Goal: Task Accomplishment & Management: Complete application form

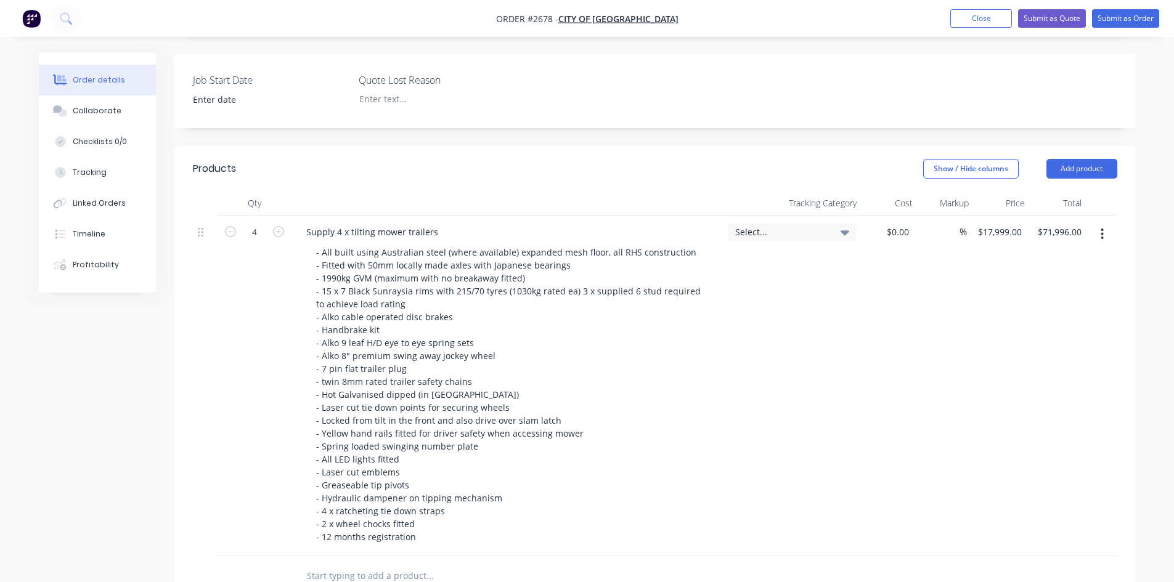
scroll to position [431, 0]
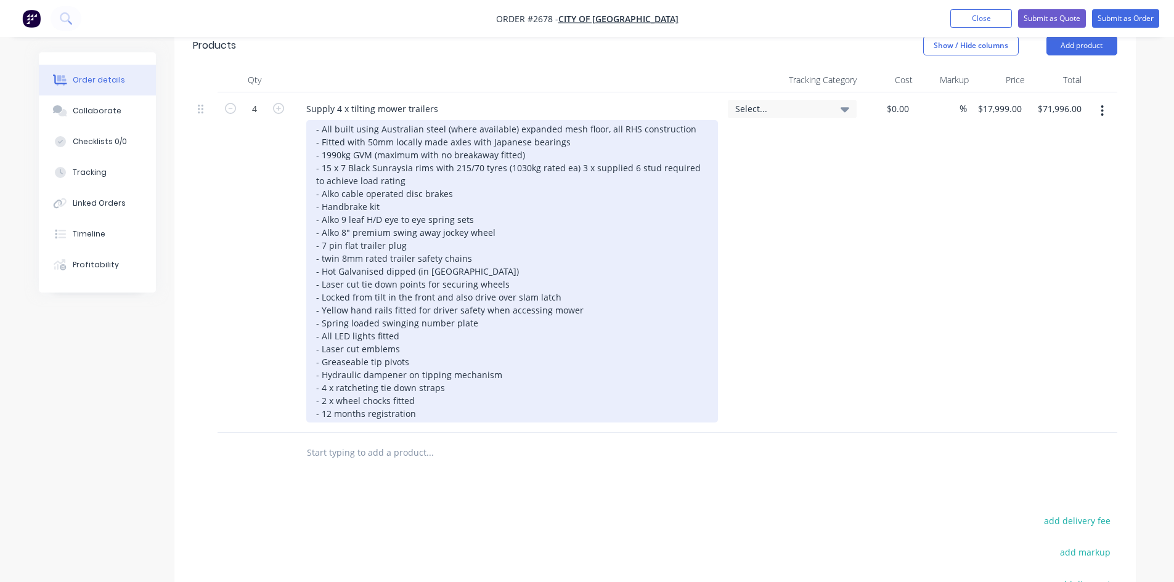
click at [416, 395] on div "- All built using Australian steel (where available) expanded mesh floor, all R…" at bounding box center [512, 271] width 412 height 303
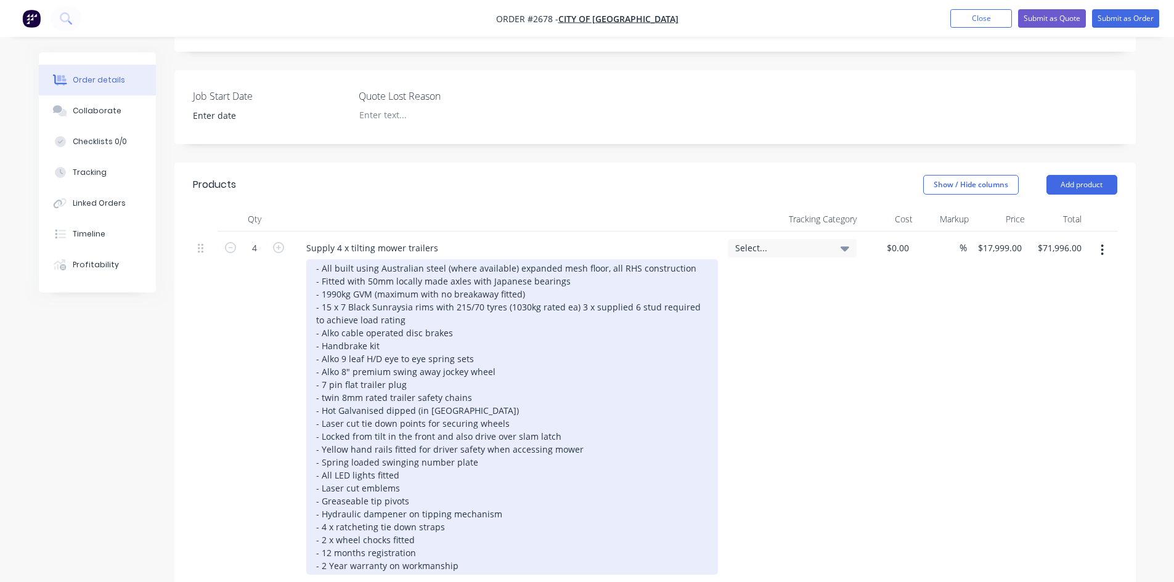
scroll to position [308, 0]
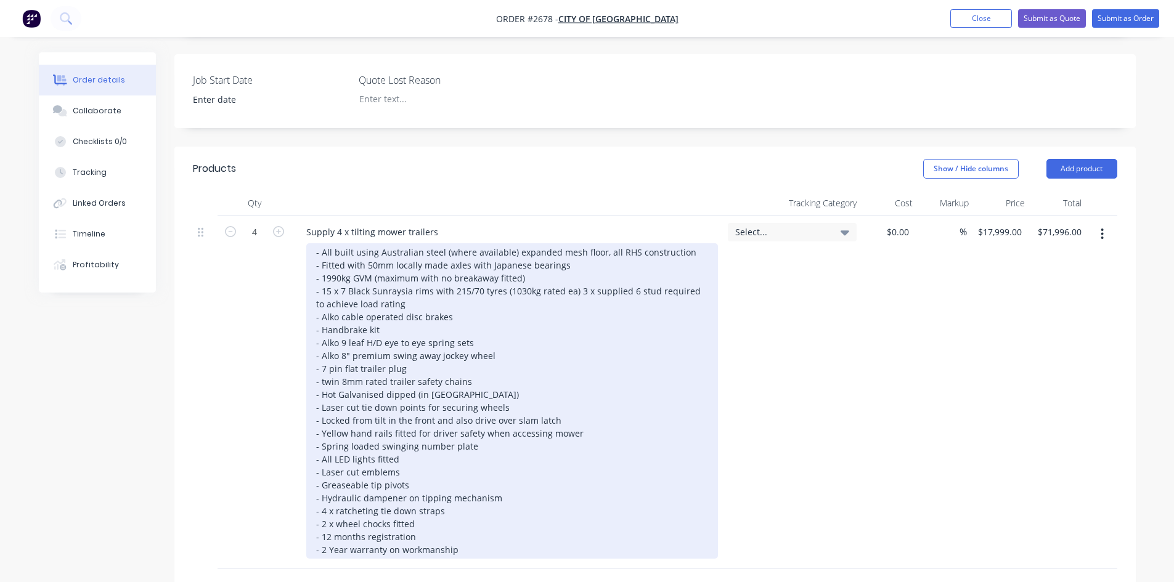
drag, startPoint x: 339, startPoint y: 300, endPoint x: 482, endPoint y: 314, distance: 143.7
click at [341, 300] on div "- All built using Australian steel (where available) expanded mesh floor, all R…" at bounding box center [512, 401] width 412 height 316
click at [461, 528] on div "- All built using Australian steel (where available) expanded mesh floor, all R…" at bounding box center [512, 401] width 412 height 316
click at [317, 289] on div "- All built using Australian steel (where available) expanded mesh floor, all R…" at bounding box center [512, 401] width 412 height 316
click at [704, 273] on div "- All built using Australian steel (where available) expanded mesh floor, all R…" at bounding box center [512, 401] width 412 height 316
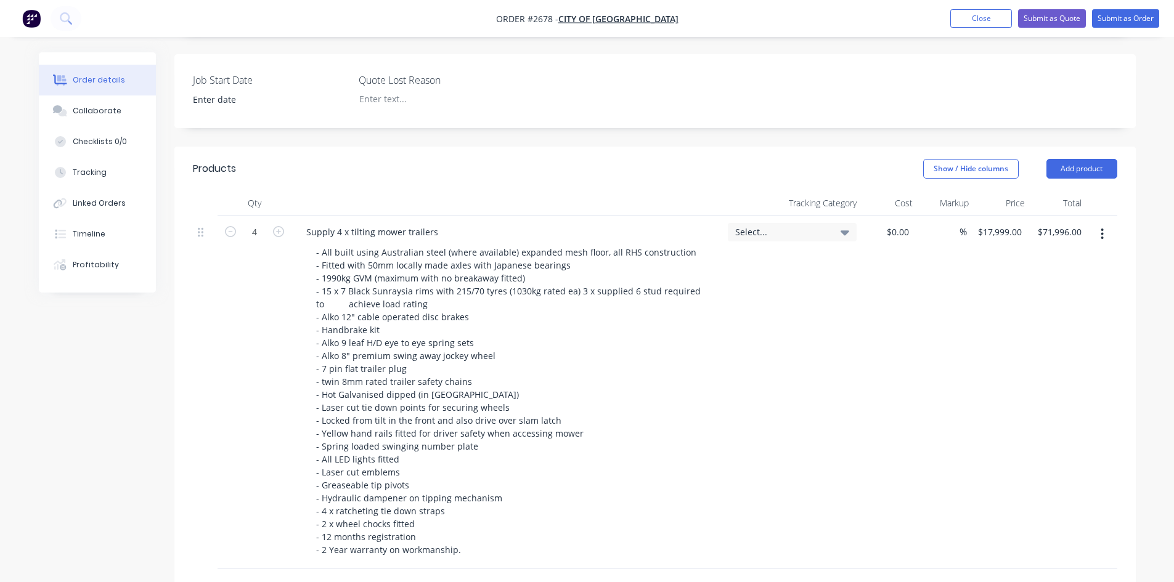
click at [719, 359] on div "Supply 4 x tilting mower trailers" at bounding box center [507, 393] width 431 height 354
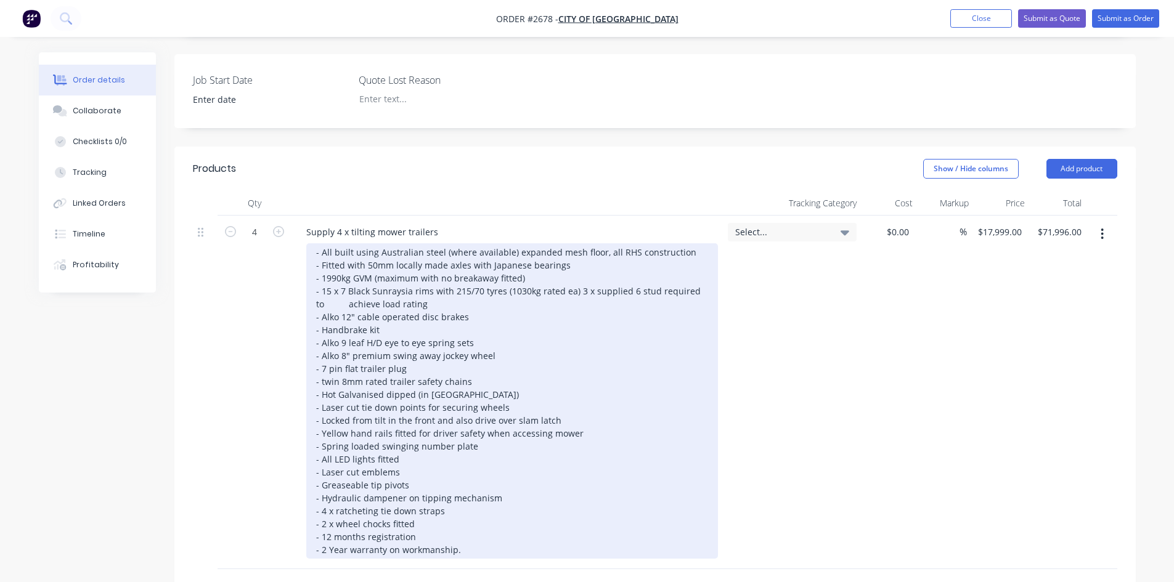
click at [624, 272] on div "- All built using Australian steel (where available) expanded mesh floor, all R…" at bounding box center [512, 401] width 412 height 316
click at [459, 533] on div "- All built using Australian steel (where available) expanded mesh floor, all R…" at bounding box center [512, 401] width 412 height 316
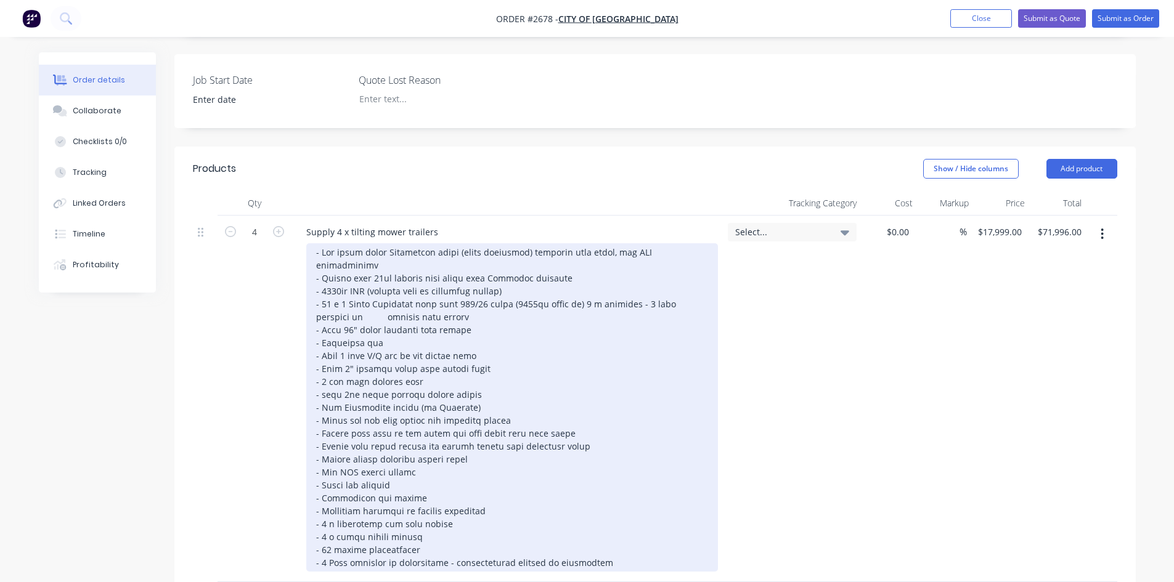
click at [535, 538] on div at bounding box center [512, 407] width 412 height 328
click at [640, 529] on div at bounding box center [512, 407] width 412 height 328
drag, startPoint x: 369, startPoint y: 262, endPoint x: 321, endPoint y: 263, distance: 48.1
click at [321, 263] on div at bounding box center [512, 407] width 412 height 328
click at [686, 243] on div at bounding box center [512, 407] width 412 height 328
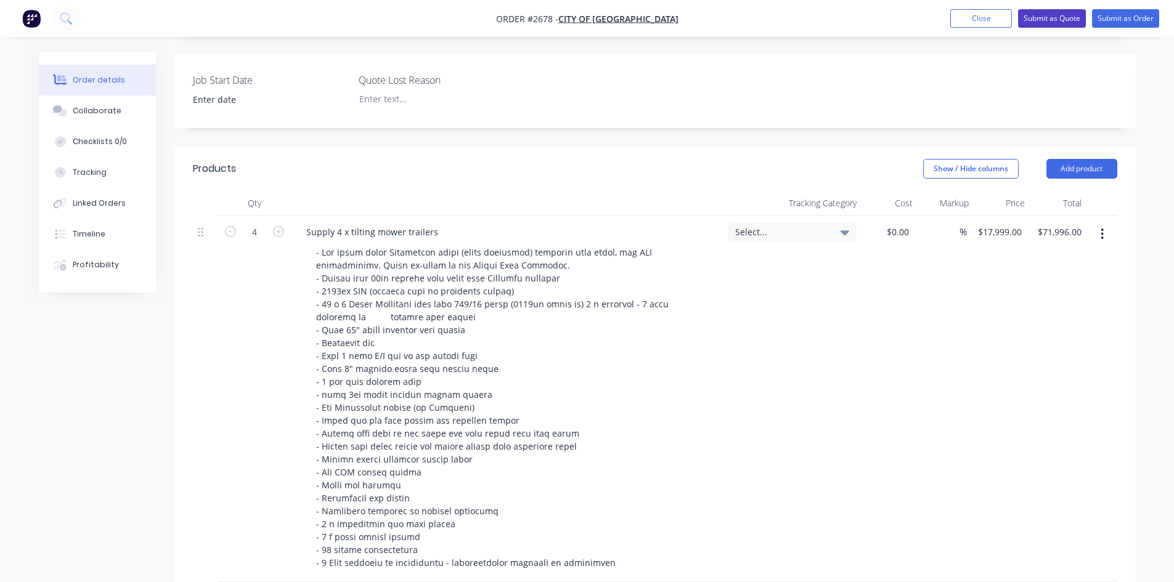
click at [1059, 22] on button "Submit as Quote" at bounding box center [1052, 18] width 68 height 18
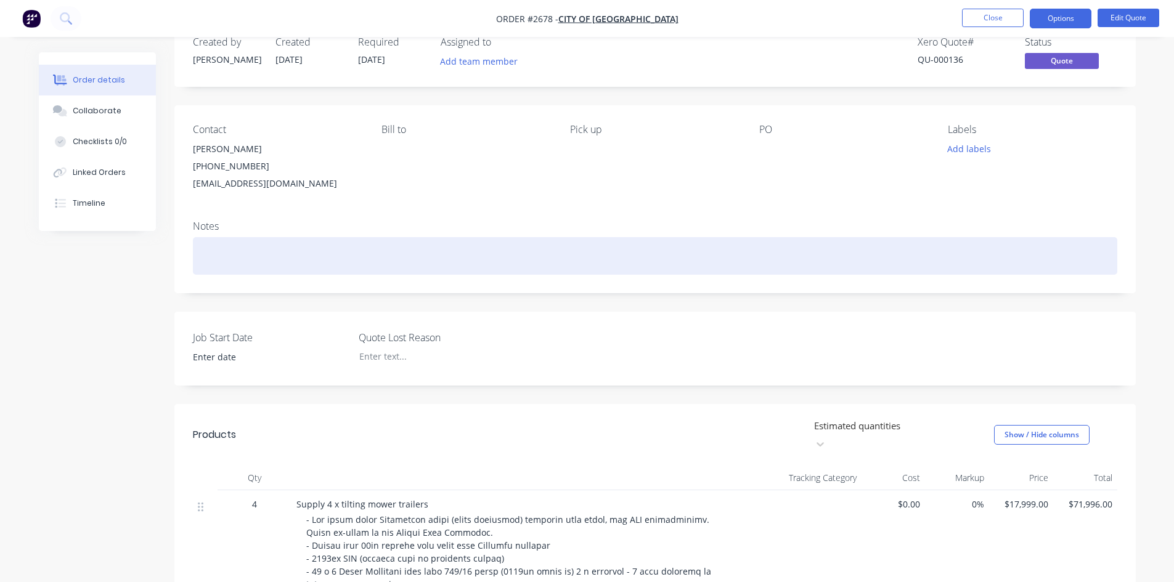
scroll to position [0, 0]
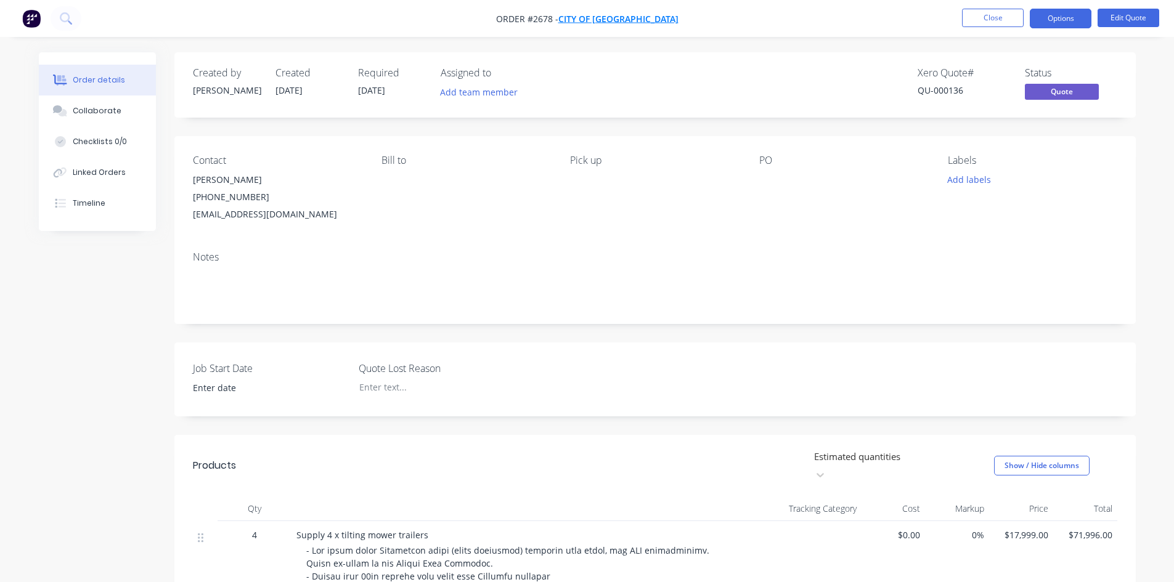
click at [636, 21] on span "City of [GEOGRAPHIC_DATA]" at bounding box center [618, 19] width 120 height 12
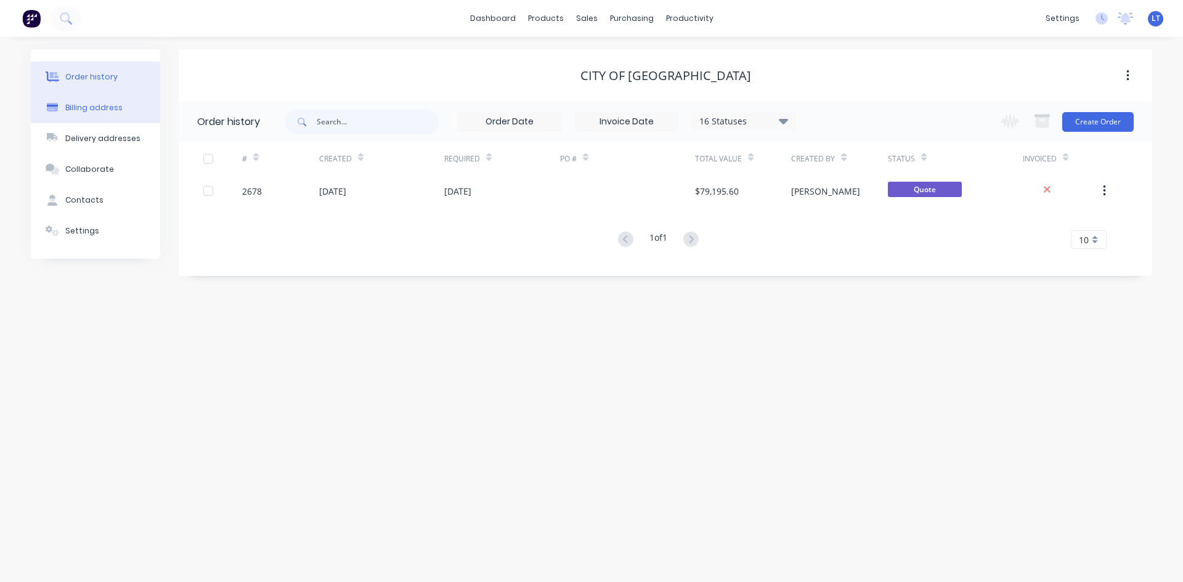
click at [102, 110] on div "Billing address" at bounding box center [93, 107] width 57 height 11
select select "AU"
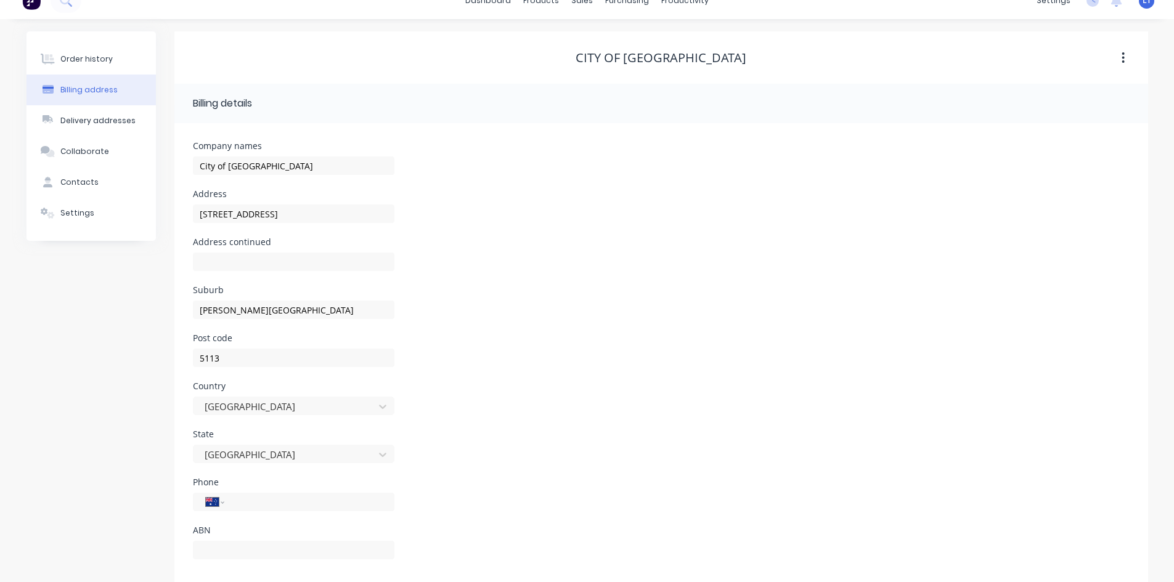
scroll to position [35, 0]
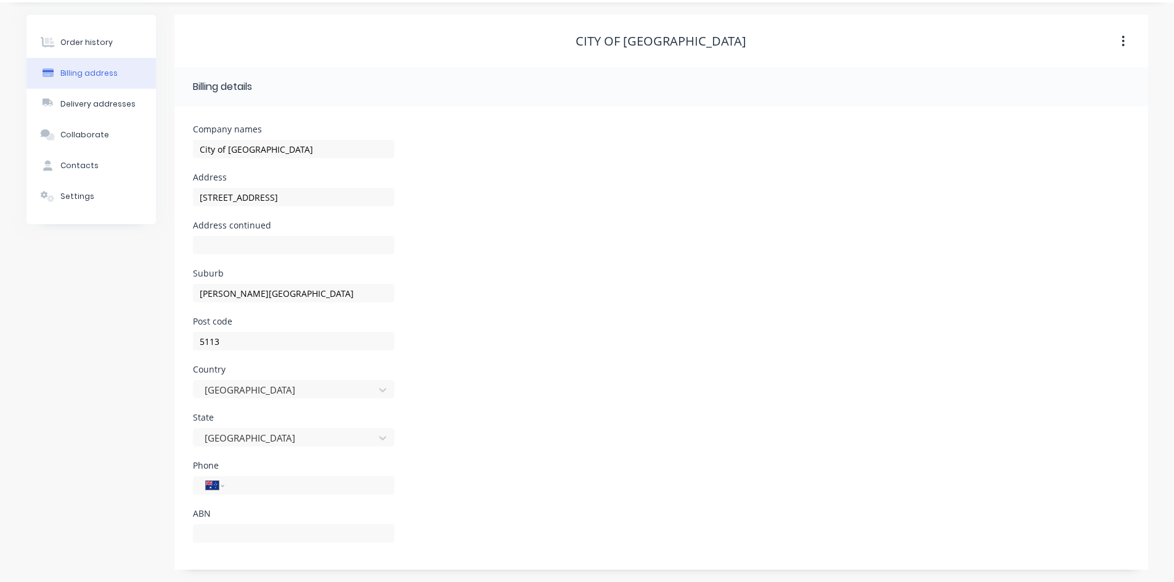
click at [81, 107] on div "Delivery addresses" at bounding box center [97, 104] width 75 height 11
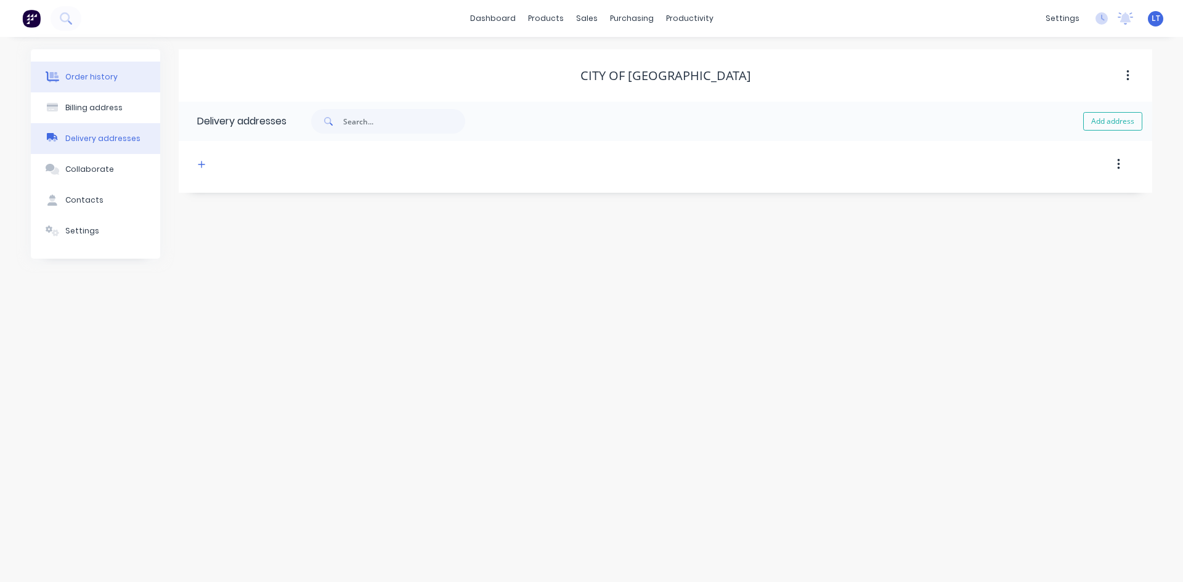
click at [84, 78] on div "Order history" at bounding box center [91, 76] width 52 height 11
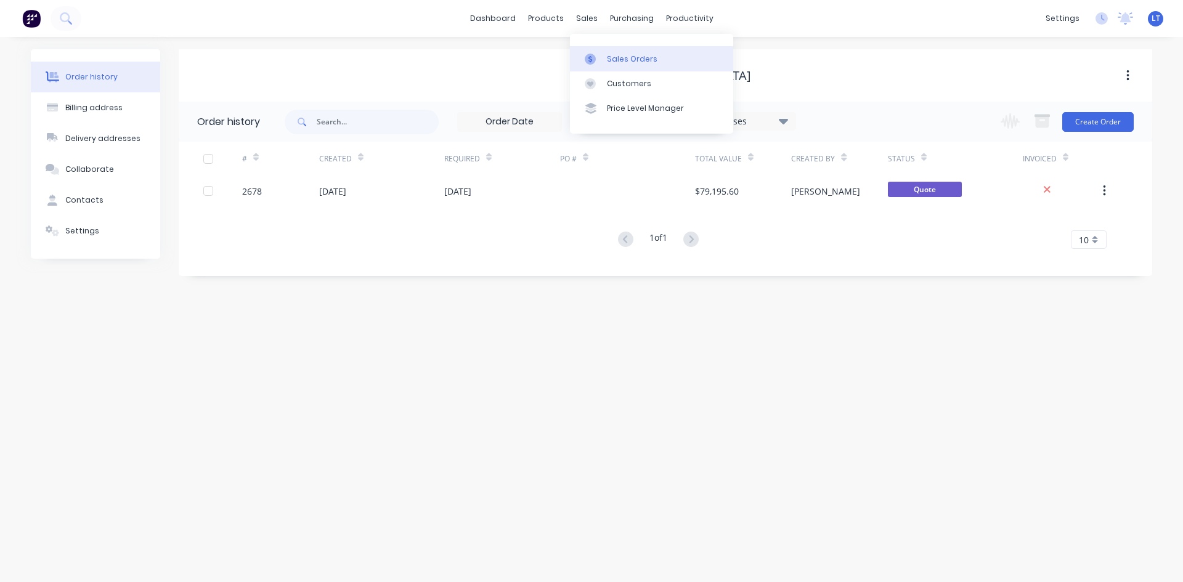
click at [636, 62] on div "Sales Orders" at bounding box center [632, 59] width 51 height 11
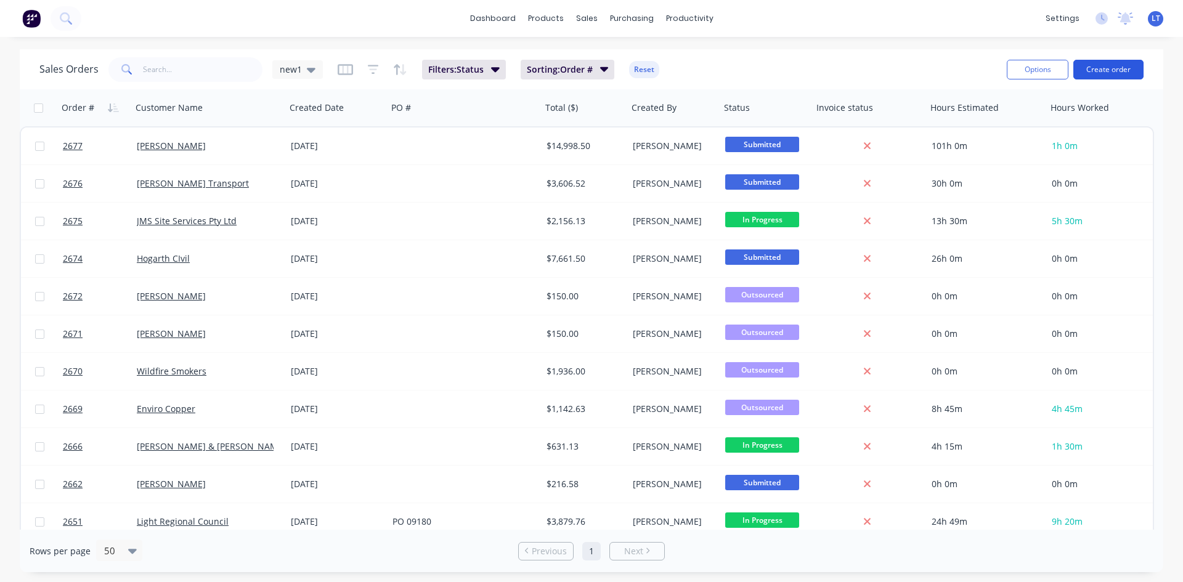
click at [1109, 72] on button "Create order" at bounding box center [1109, 70] width 70 height 20
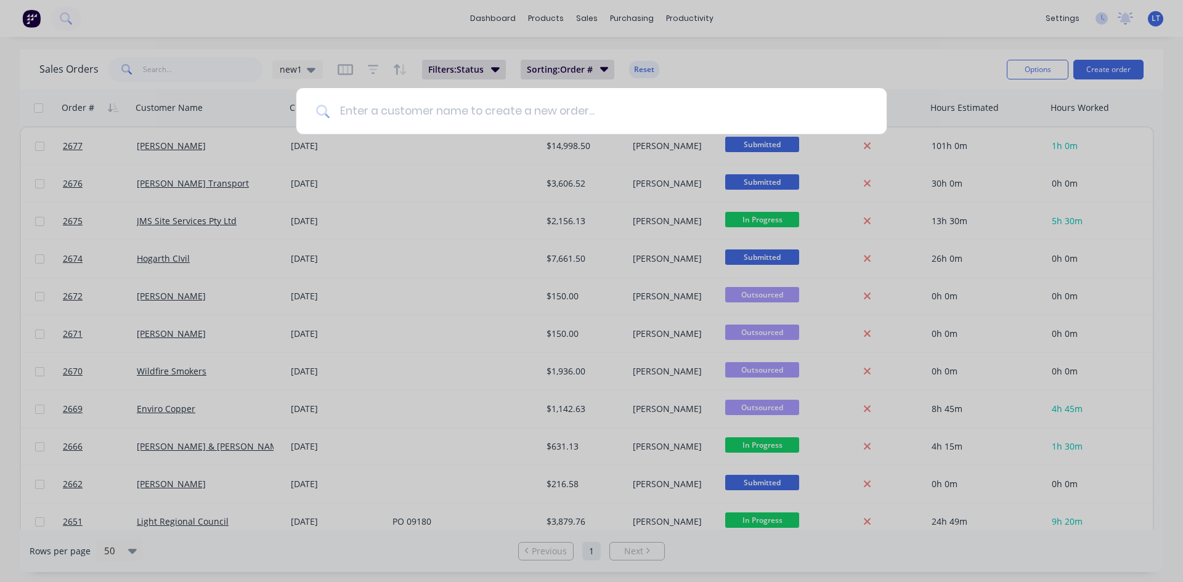
click at [574, 110] on input at bounding box center [598, 111] width 537 height 46
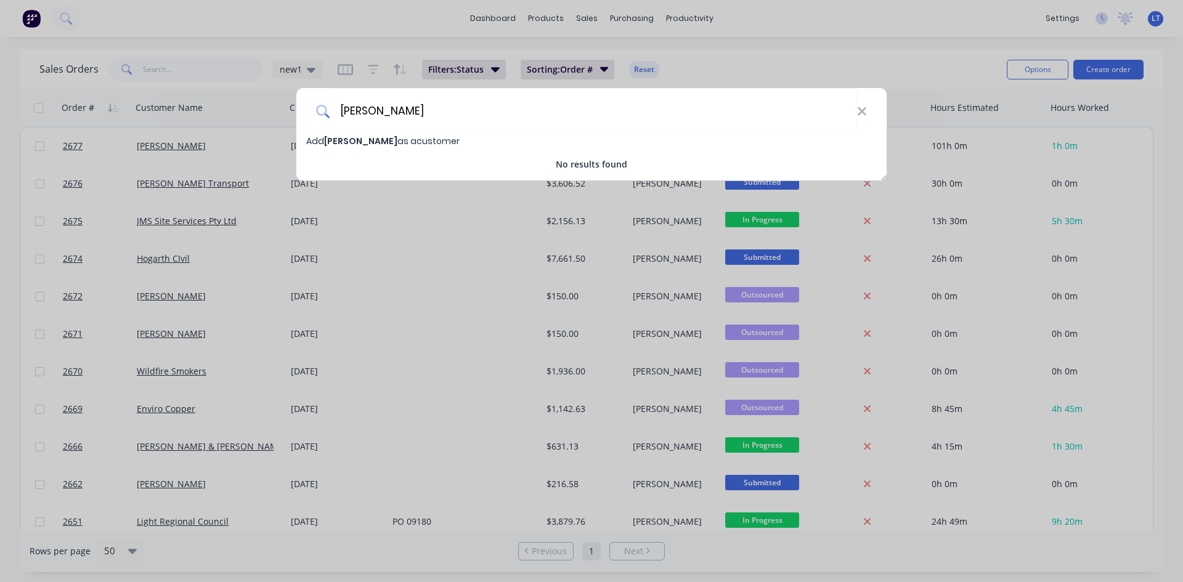
type input "[PERSON_NAME]"
click at [354, 142] on span "[PERSON_NAME]" at bounding box center [360, 141] width 73 height 12
select select "AU"
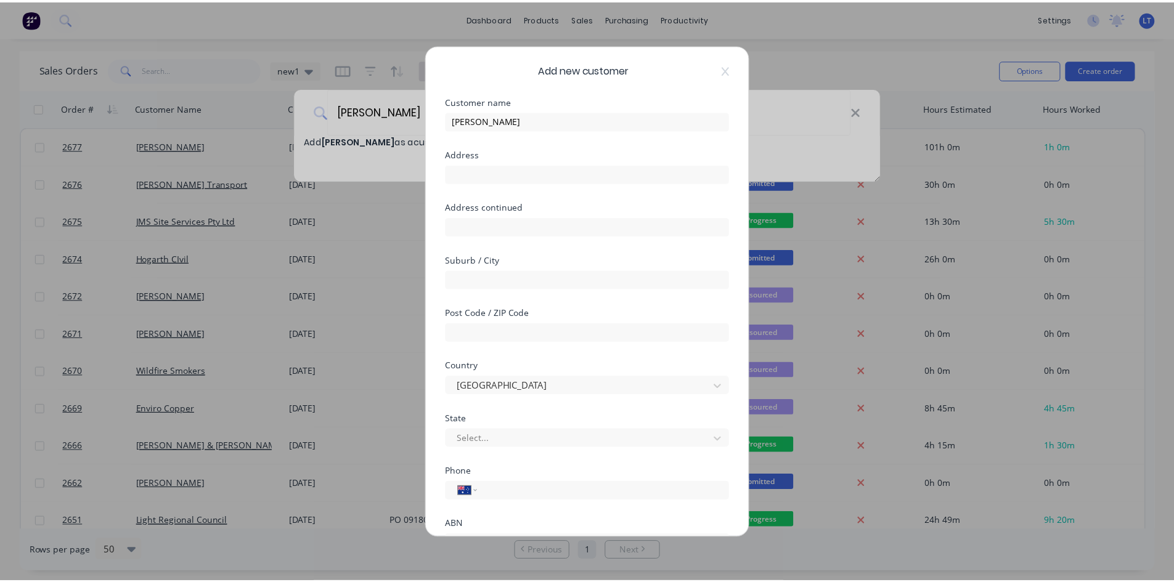
scroll to position [108, 0]
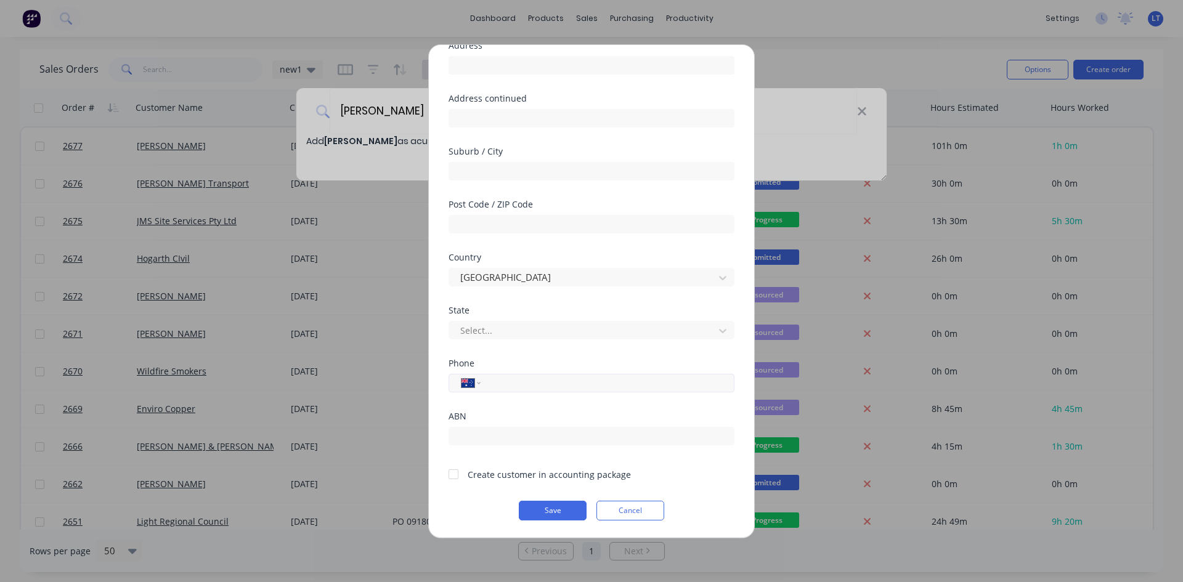
click at [520, 379] on input "tel" at bounding box center [605, 383] width 232 height 14
type input "0474 640 830"
click at [457, 478] on div at bounding box center [453, 474] width 25 height 25
click at [553, 502] on button "Save" at bounding box center [553, 511] width 68 height 20
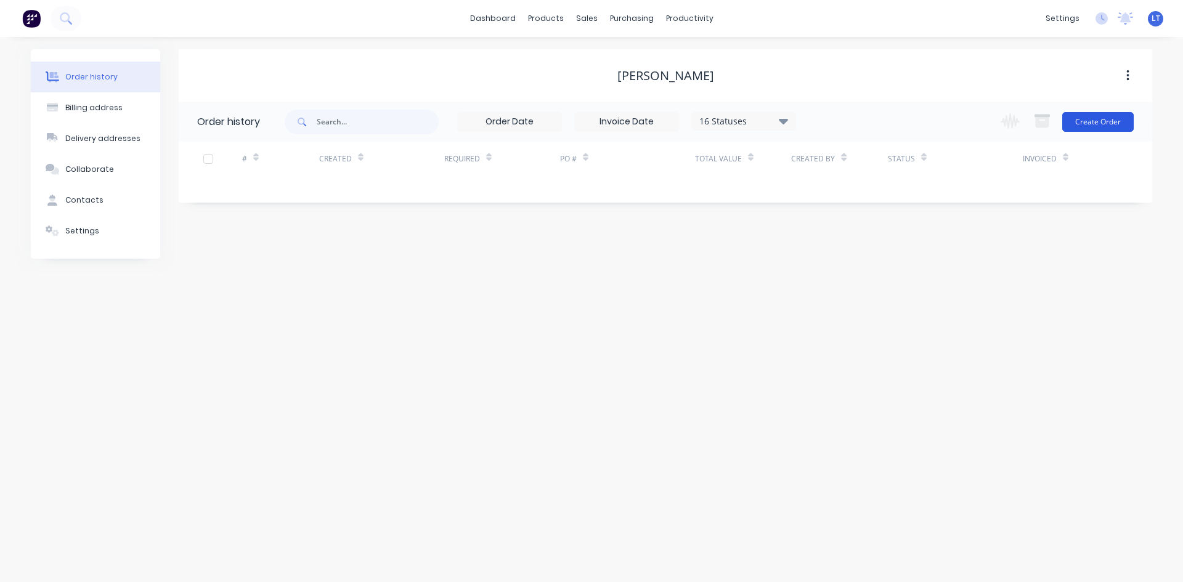
click at [1097, 118] on button "Create Order" at bounding box center [1097, 122] width 71 height 20
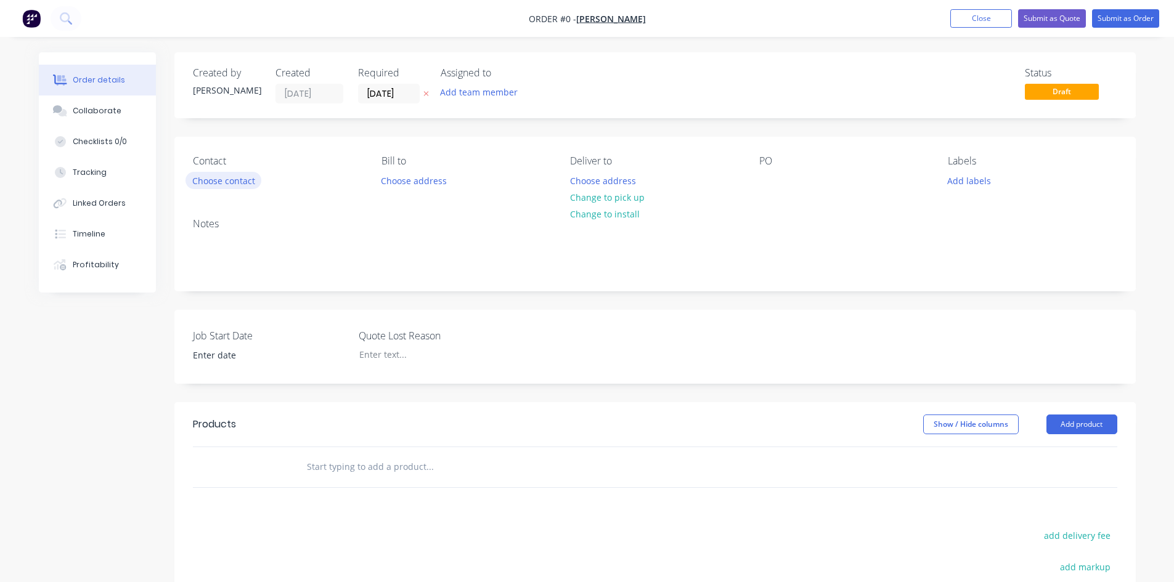
click at [246, 181] on button "Choose contact" at bounding box center [224, 180] width 76 height 17
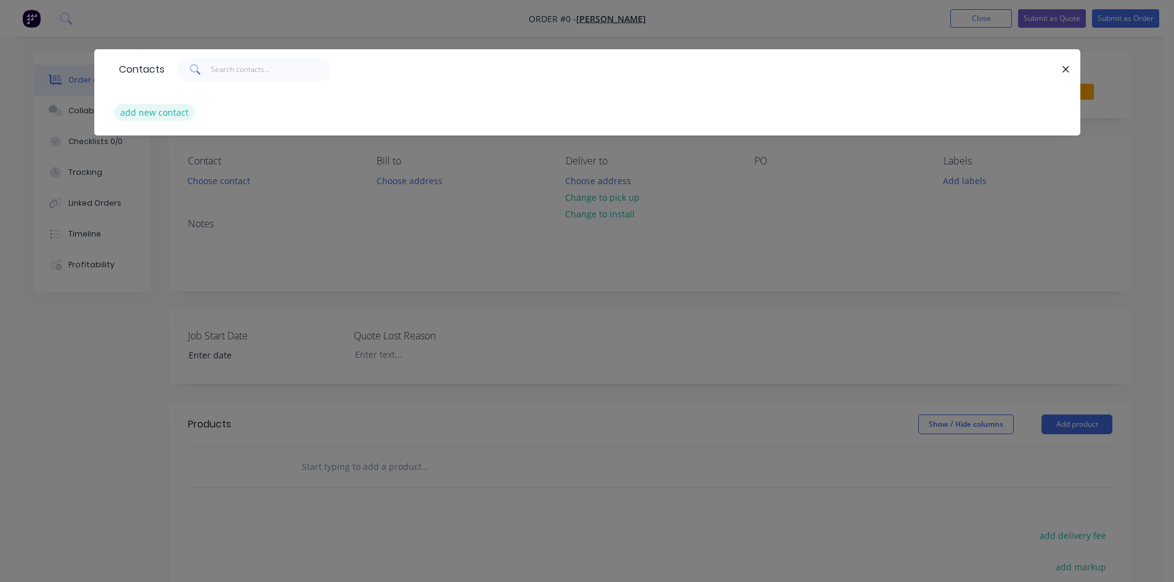
click at [166, 115] on button "add new contact" at bounding box center [154, 112] width 81 height 17
select select "AU"
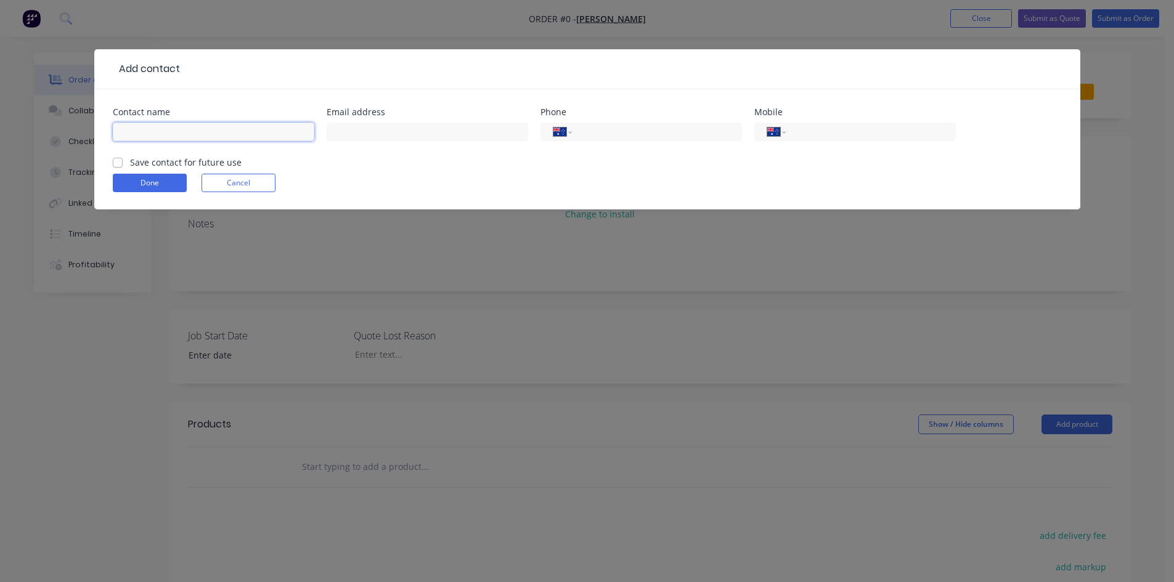
click at [176, 130] on input "text" at bounding box center [214, 132] width 202 height 18
type input "[PERSON_NAME]"
click at [130, 161] on label "Save contact for future use" at bounding box center [186, 162] width 112 height 13
click at [120, 161] on input "Save contact for future use" at bounding box center [118, 162] width 10 height 12
checkbox input "true"
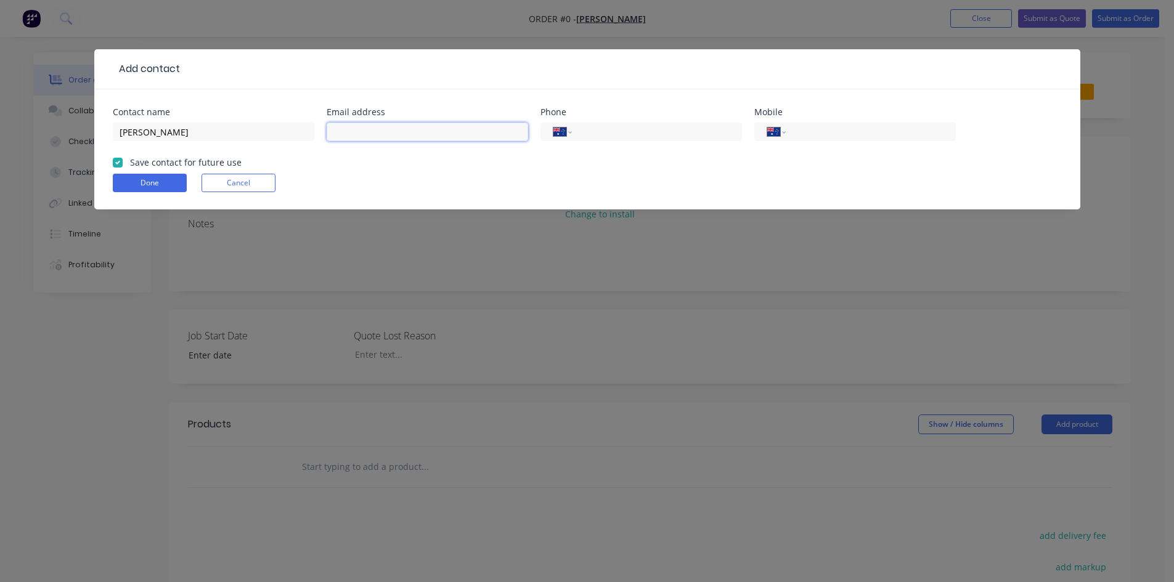
click at [442, 138] on input "text" at bounding box center [428, 132] width 202 height 18
type input "[EMAIL_ADDRESS][DOMAIN_NAME]"
drag, startPoint x: 833, startPoint y: 125, endPoint x: 839, endPoint y: 127, distance: 6.4
click at [836, 126] on input "tel" at bounding box center [868, 132] width 148 height 14
type input "0474 640 830"
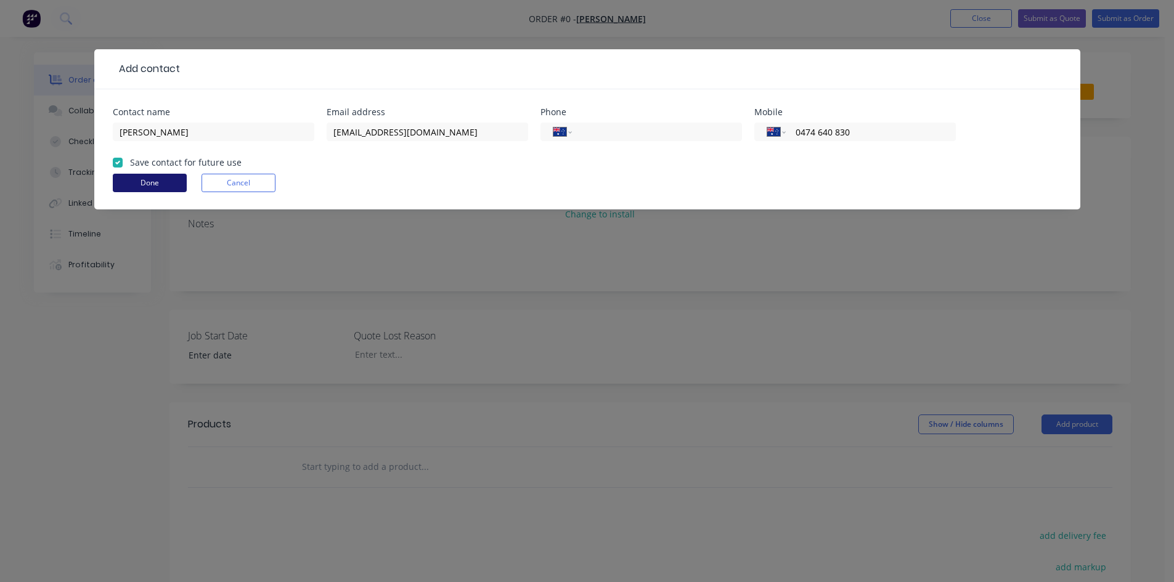
click at [162, 189] on button "Done" at bounding box center [150, 183] width 74 height 18
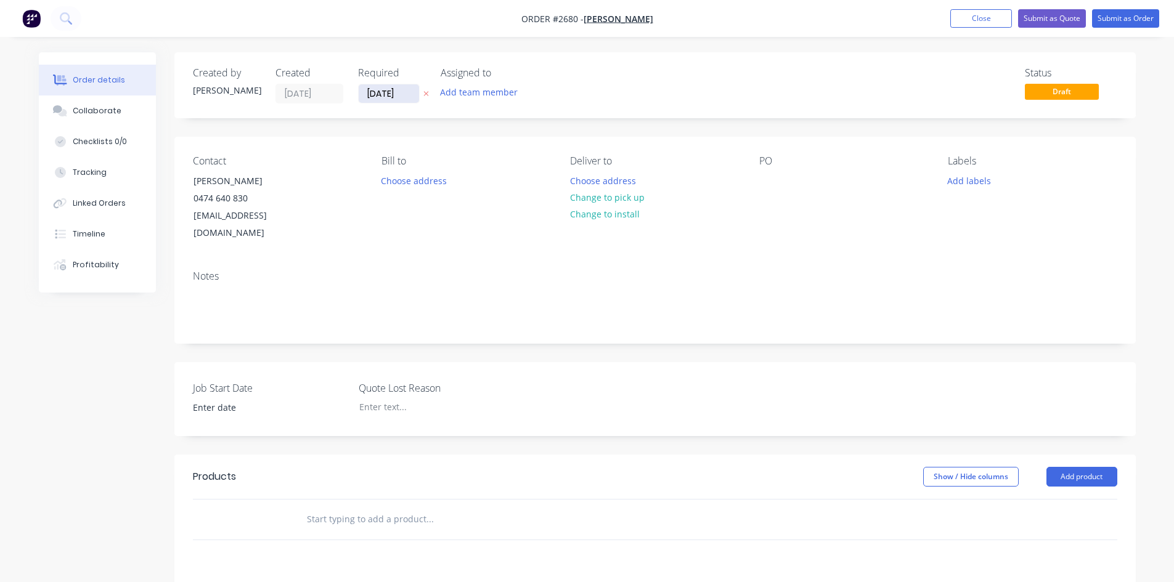
click at [404, 94] on input "[DATE]" at bounding box center [389, 93] width 60 height 18
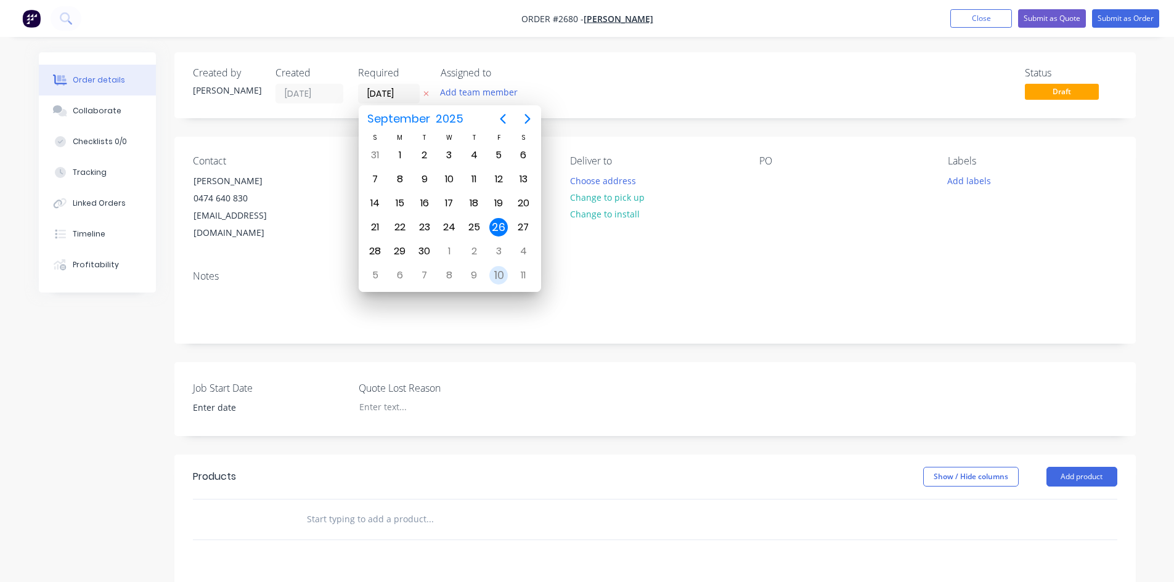
click at [501, 277] on div "10" at bounding box center [498, 275] width 18 height 18
type input "[DATE]"
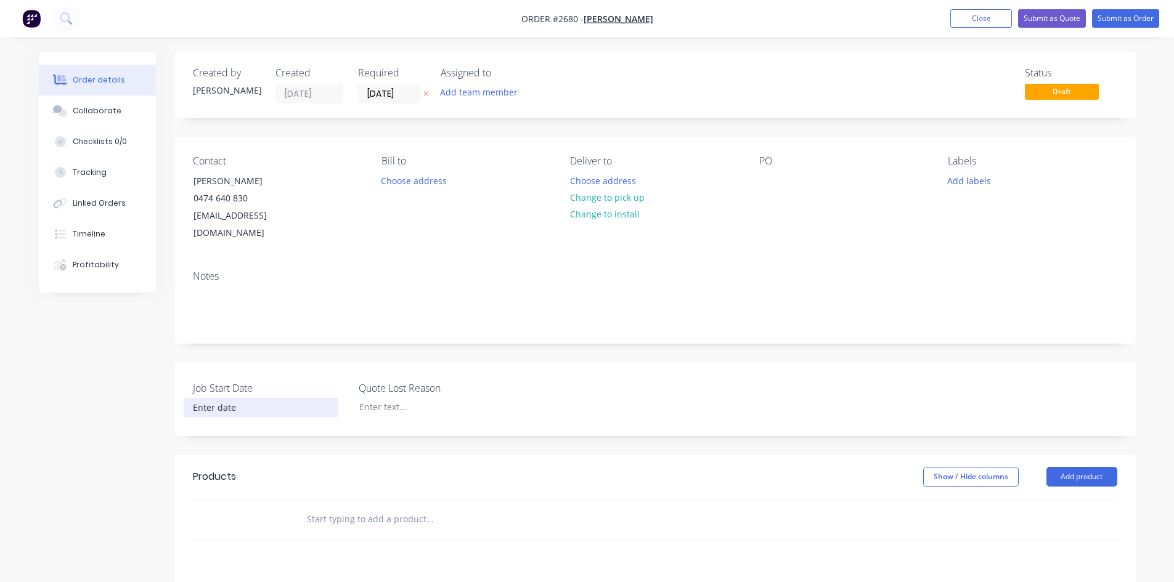
click at [223, 399] on input at bounding box center [260, 408] width 153 height 18
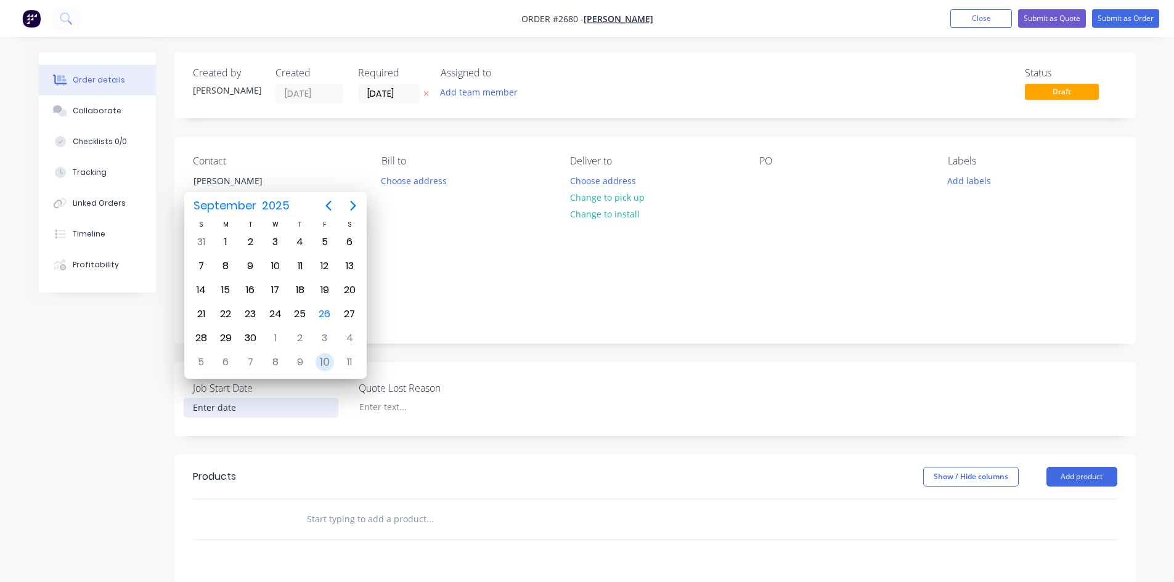
click at [320, 359] on div "10" at bounding box center [325, 362] width 18 height 18
type input "[DATE]"
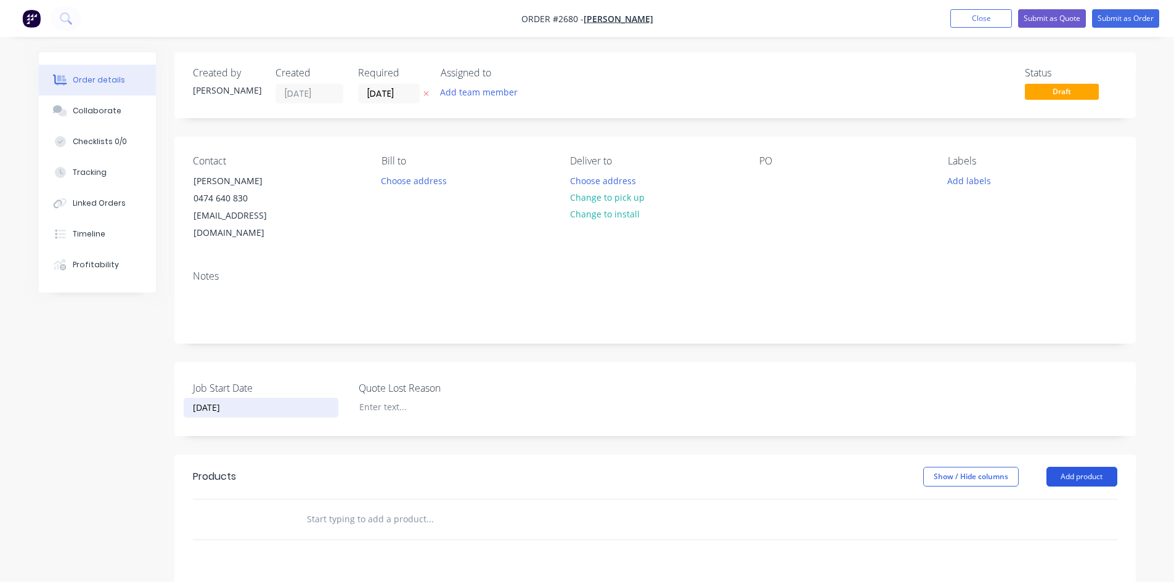
click at [1085, 467] on button "Add product" at bounding box center [1081, 477] width 71 height 20
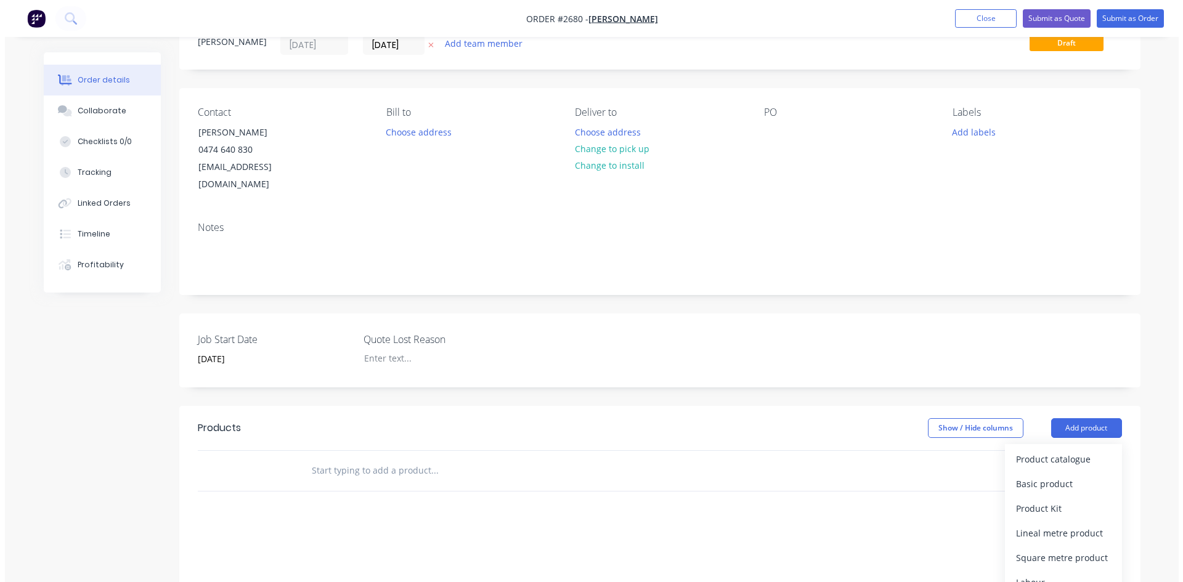
scroll to position [123, 0]
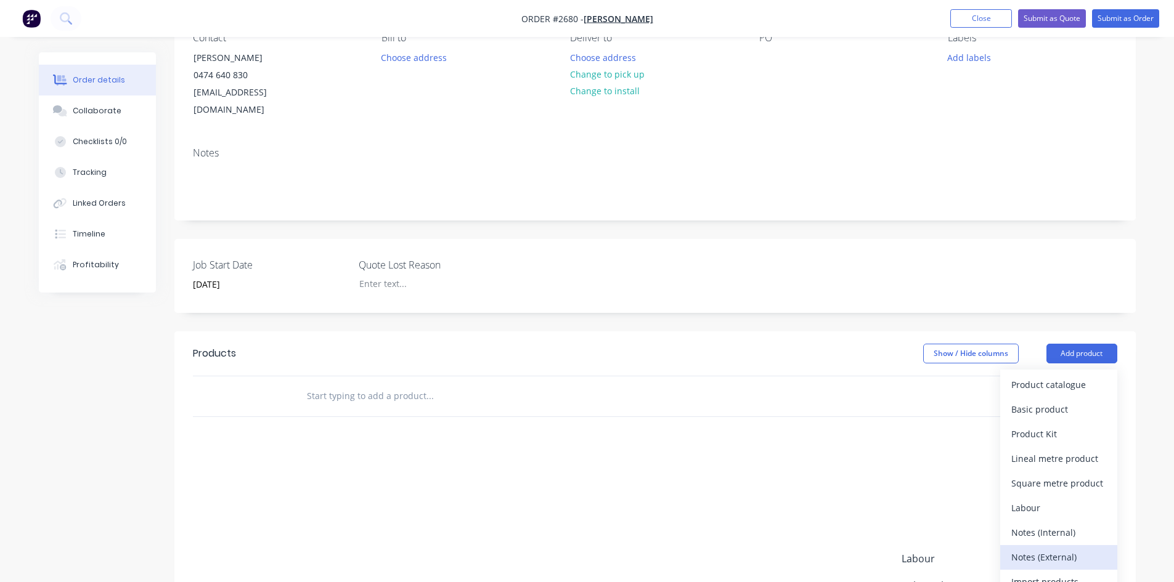
click at [1049, 548] on div "Notes (External)" at bounding box center [1058, 557] width 95 height 18
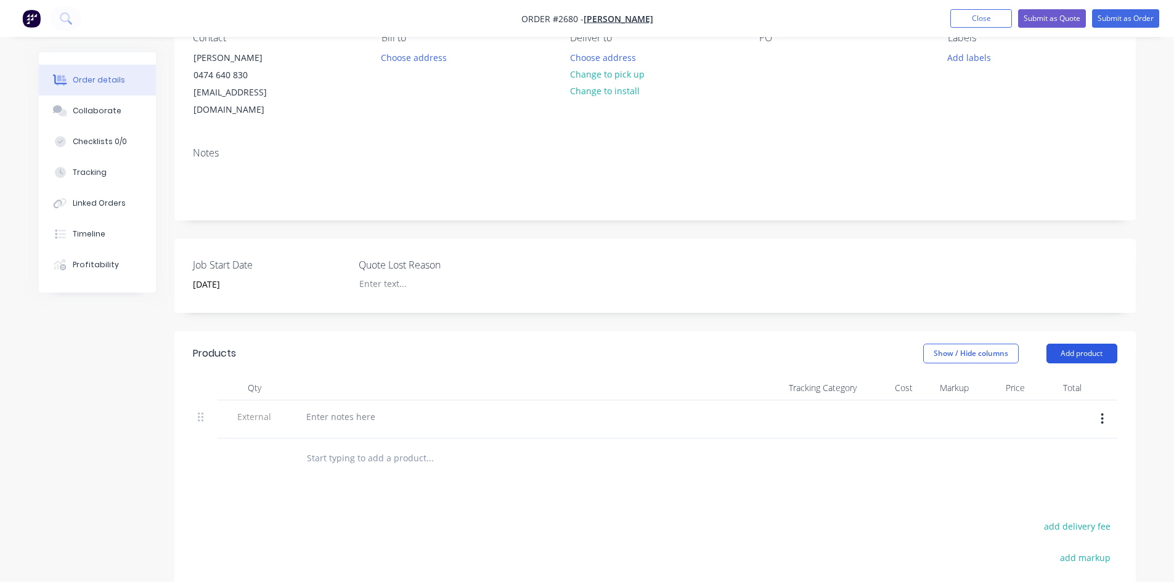
click at [1070, 345] on button "Add product" at bounding box center [1081, 354] width 71 height 20
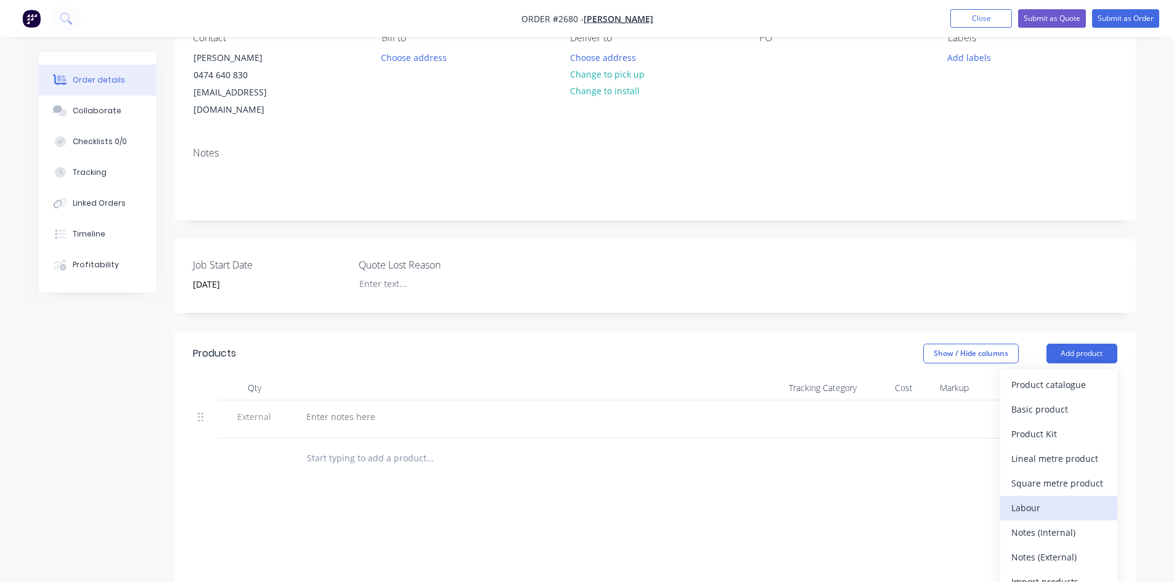
click at [1056, 499] on div "Labour" at bounding box center [1058, 508] width 95 height 18
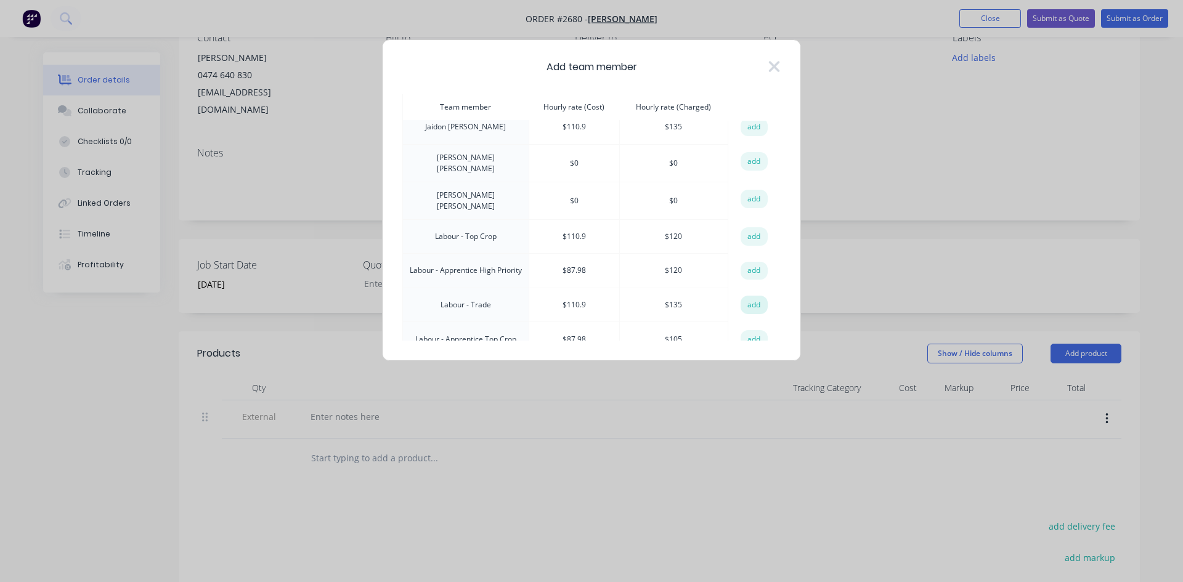
click at [746, 296] on button "add" at bounding box center [754, 305] width 27 height 18
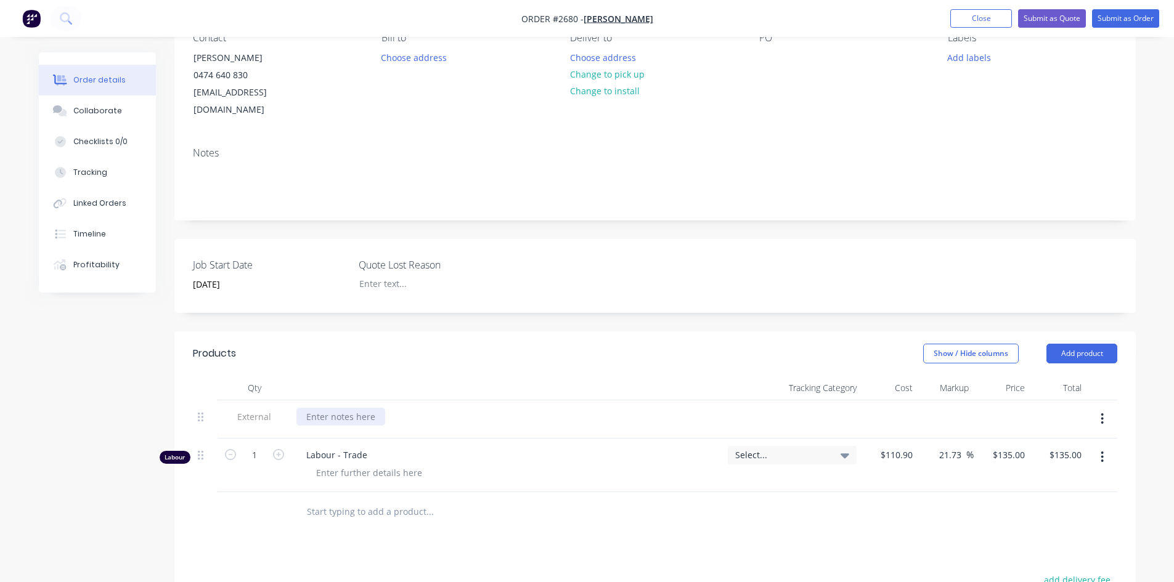
click at [328, 408] on div at bounding box center [340, 417] width 89 height 18
click at [576, 408] on div "make and fit new mount to attach cage frame to canopy racks on ladcruiser ute" at bounding box center [470, 417] width 348 height 18
click at [638, 526] on div "Products Show / Hide columns Add product Qty Tracking Category Cost Markup Pric…" at bounding box center [654, 580] width 961 height 497
click at [280, 449] on icon "button" at bounding box center [278, 454] width 11 height 11
type input "2"
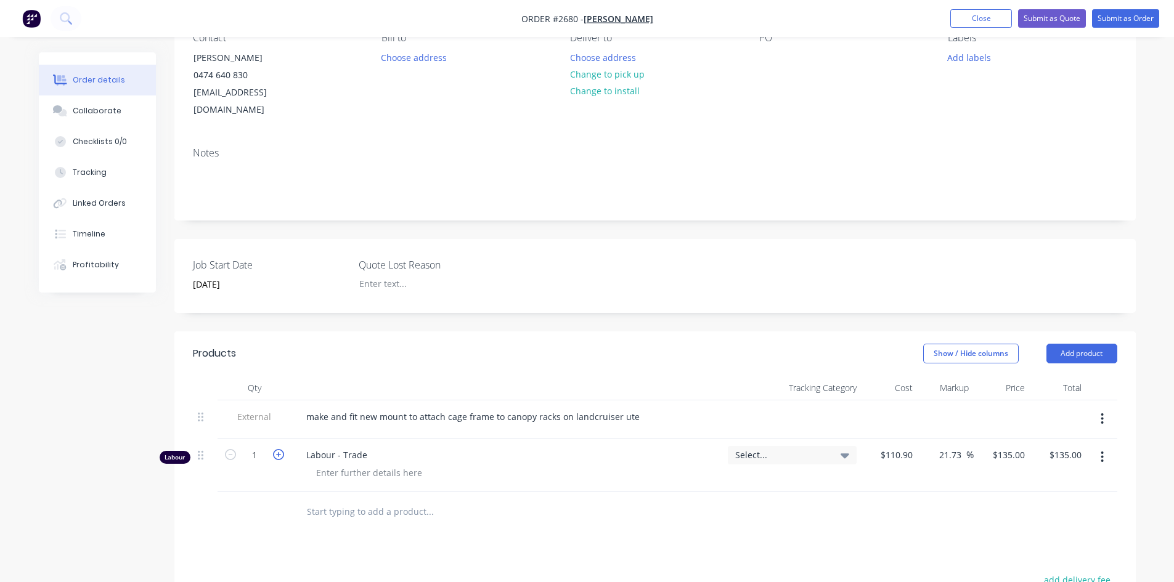
type input "$270.00"
click at [280, 449] on icon "button" at bounding box center [278, 454] width 11 height 11
type input "3"
type input "$405.00"
click at [280, 449] on icon "button" at bounding box center [278, 454] width 11 height 11
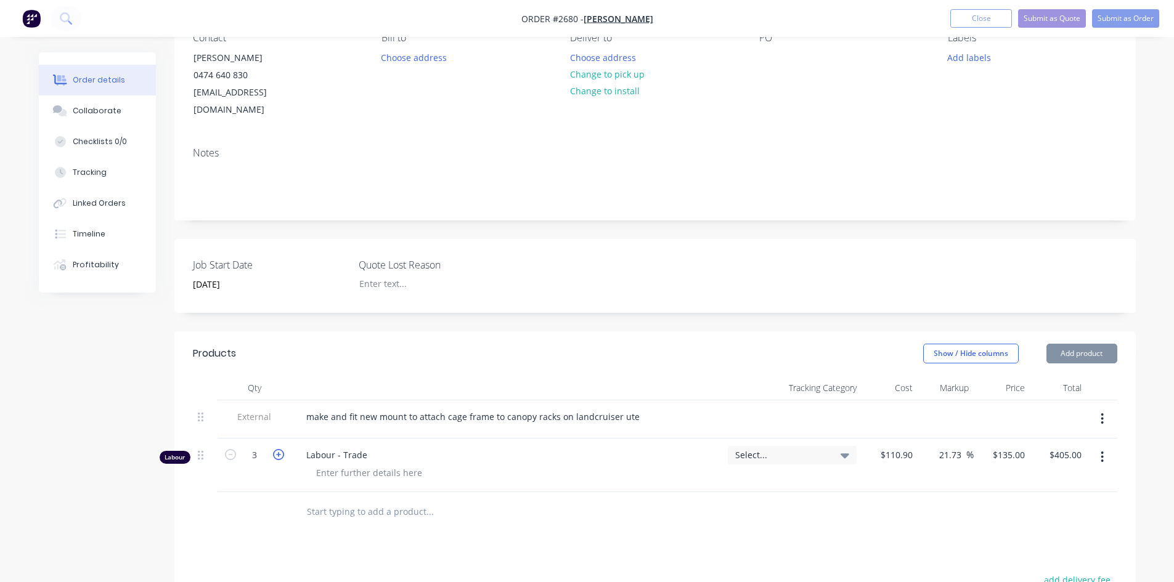
type input "4"
type input "$540.00"
click at [280, 449] on icon "button" at bounding box center [278, 454] width 11 height 11
type input "5"
type input "$675.00"
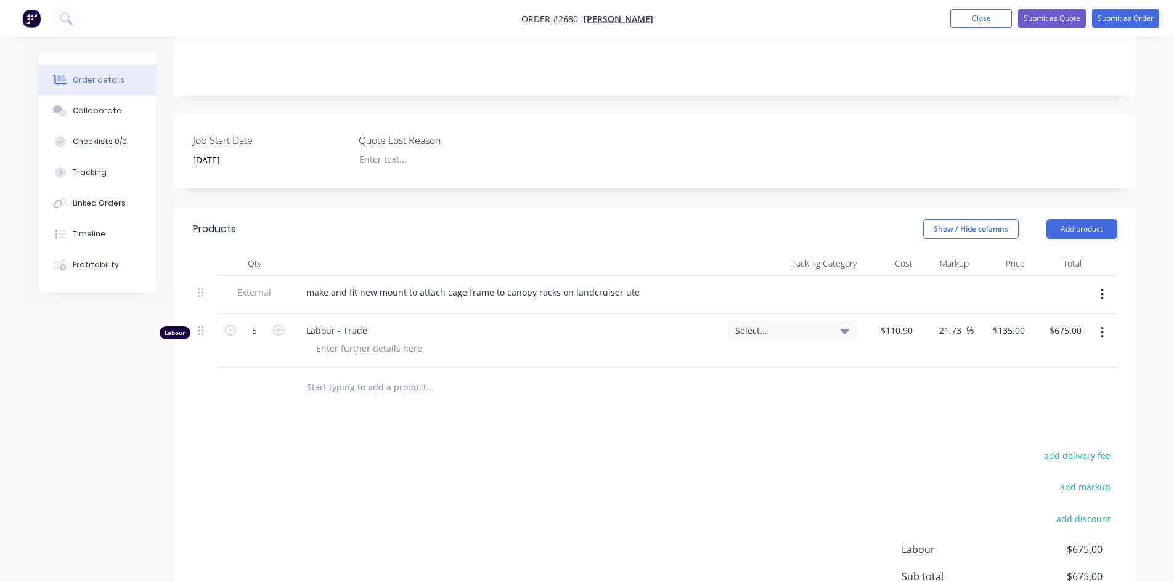
scroll to position [247, 0]
click at [232, 325] on icon "button" at bounding box center [230, 330] width 11 height 11
type input "4"
type input "$540.00"
click at [1110, 21] on button "Submit as Order" at bounding box center [1125, 18] width 67 height 18
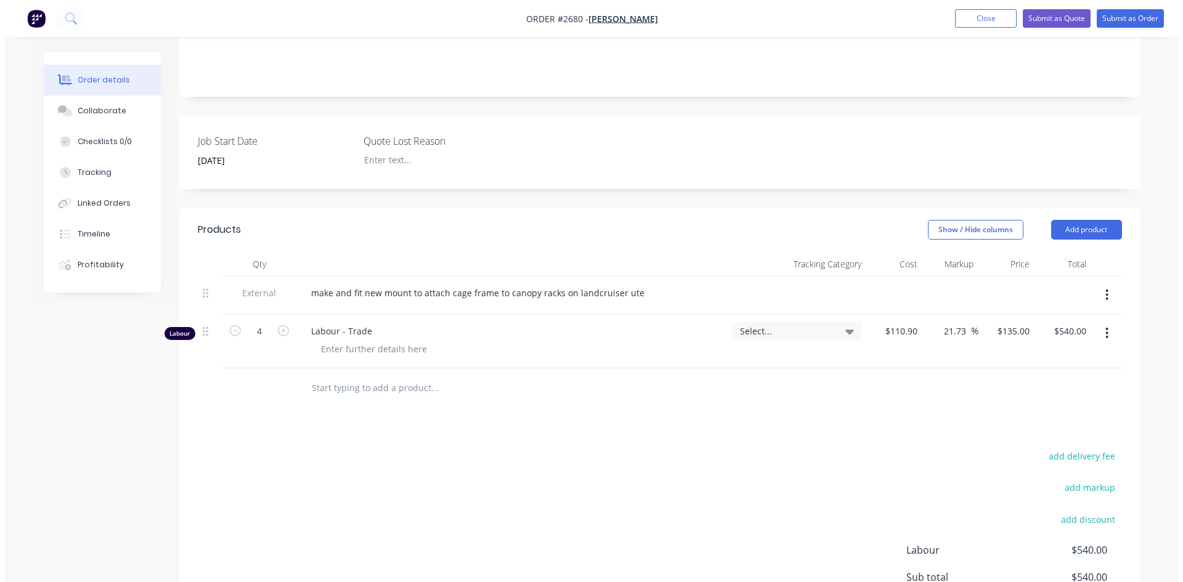
scroll to position [0, 0]
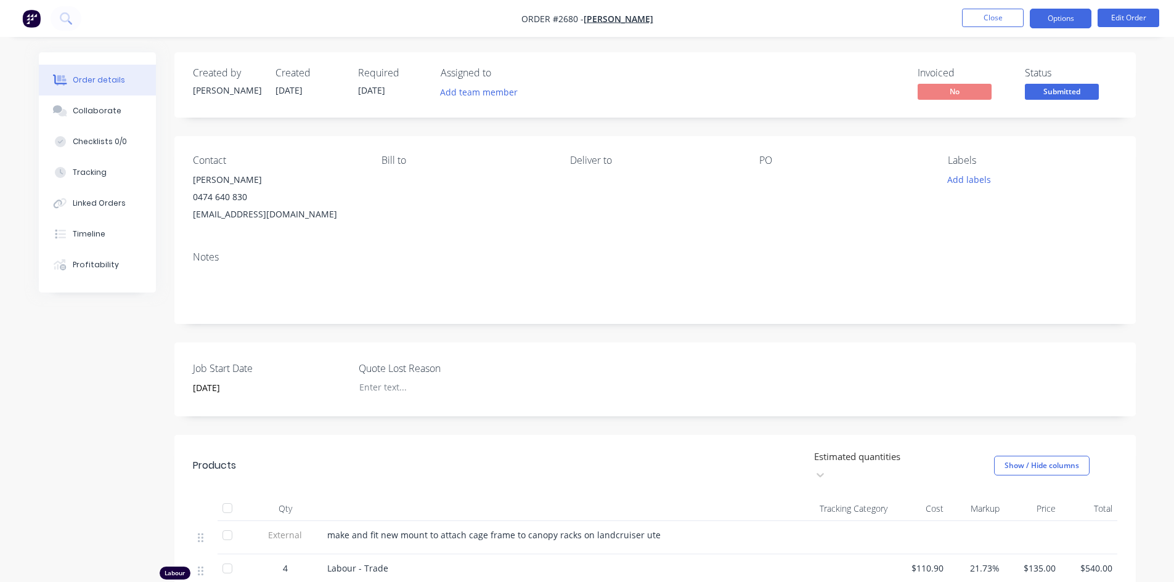
click at [1080, 14] on button "Options" at bounding box center [1061, 19] width 62 height 20
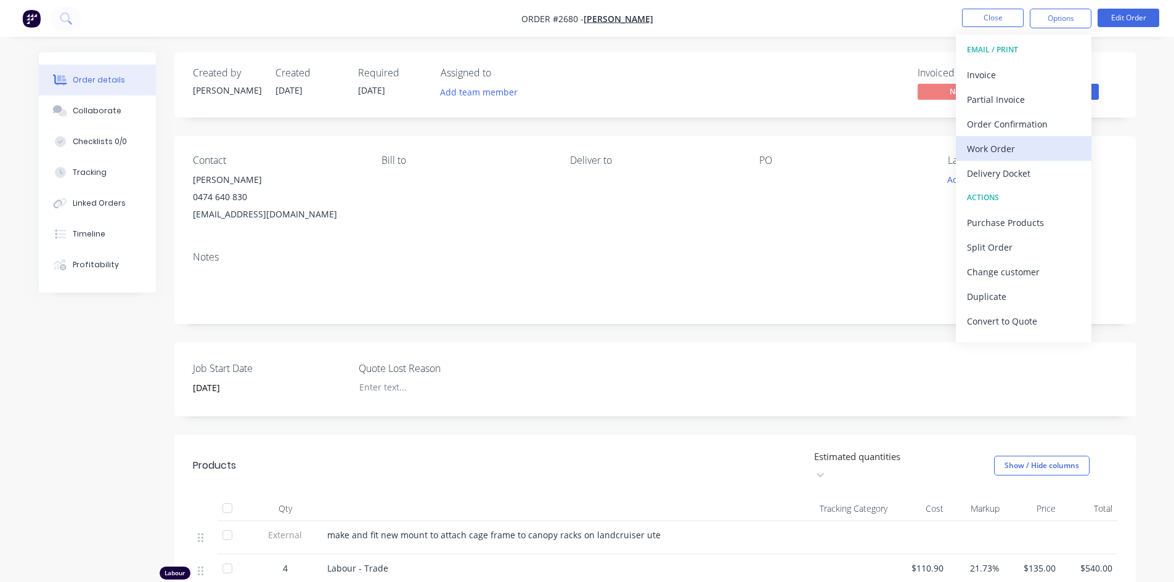
click at [1011, 150] on div "Work Order" at bounding box center [1023, 149] width 113 height 18
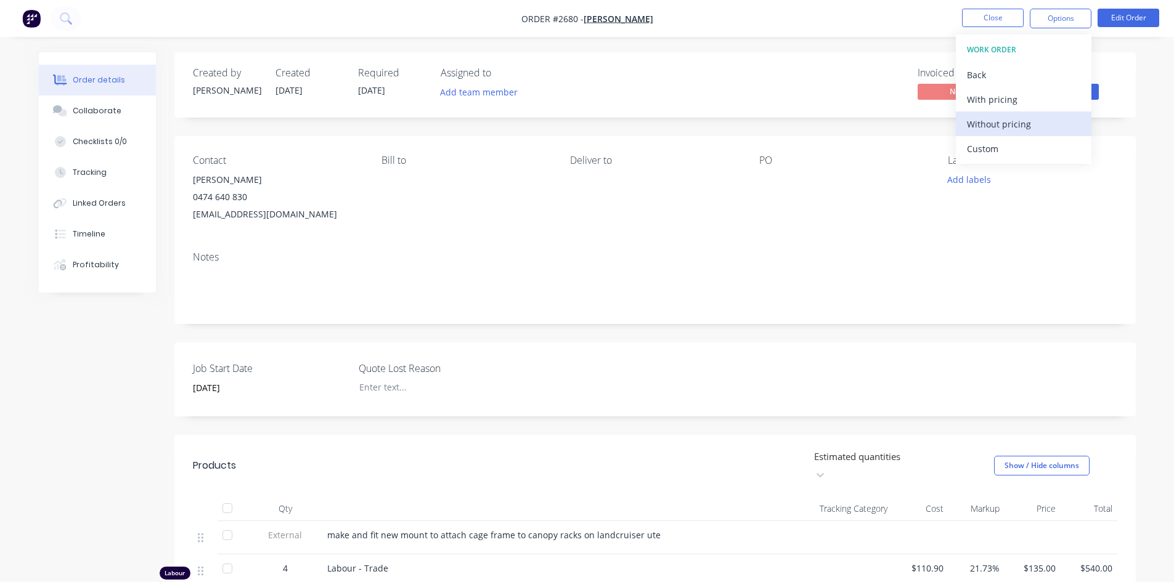
click at [1003, 123] on div "Without pricing" at bounding box center [1023, 124] width 113 height 18
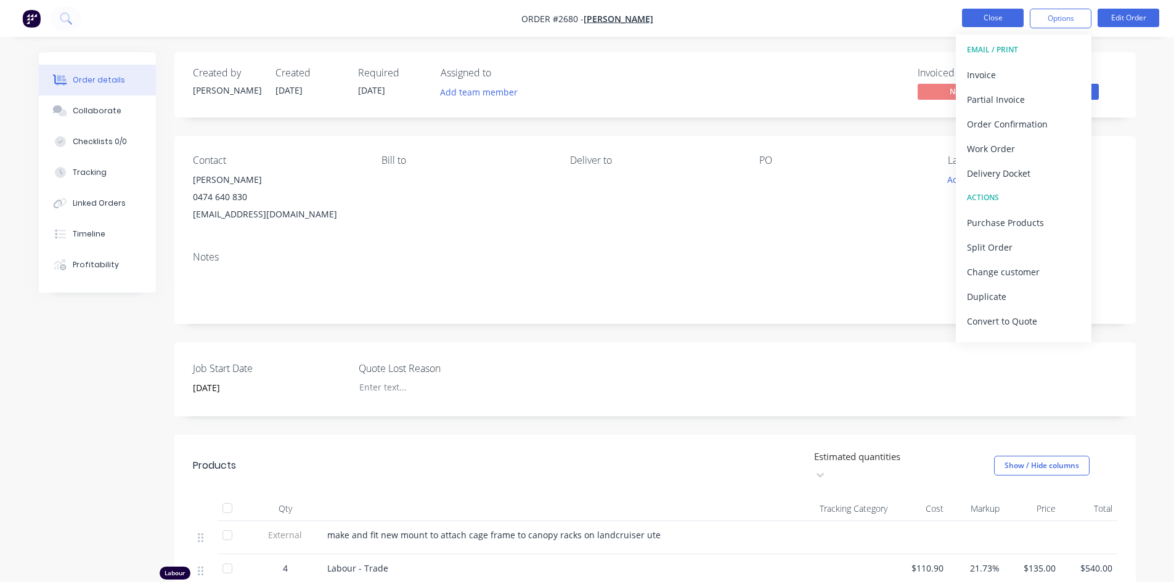
click at [988, 18] on button "Close" at bounding box center [993, 18] width 62 height 18
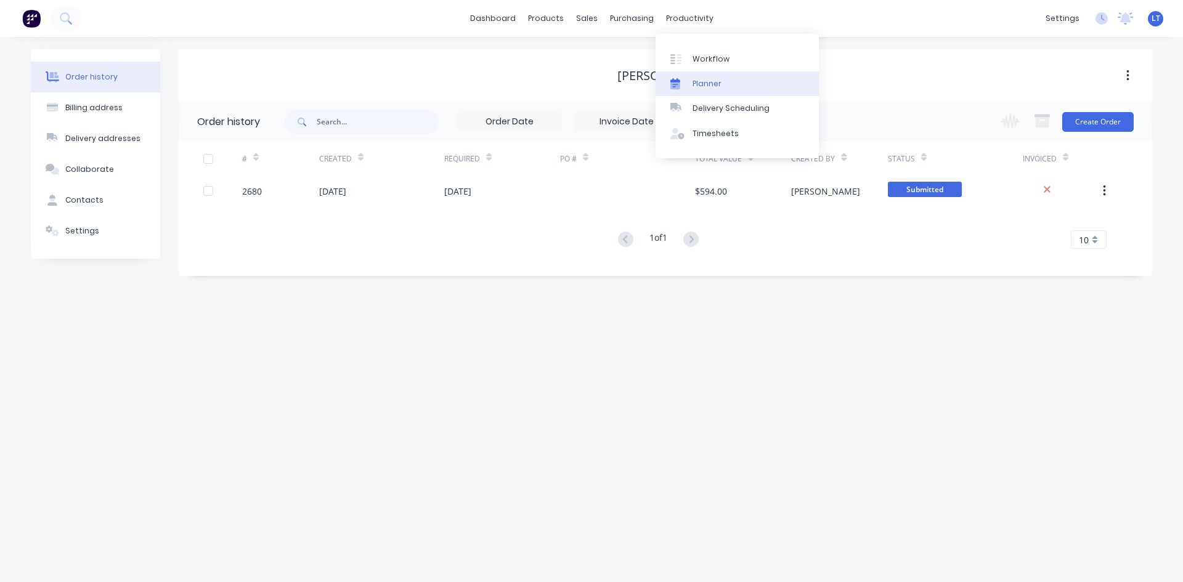
click at [728, 81] on link "Planner" at bounding box center [737, 83] width 163 height 25
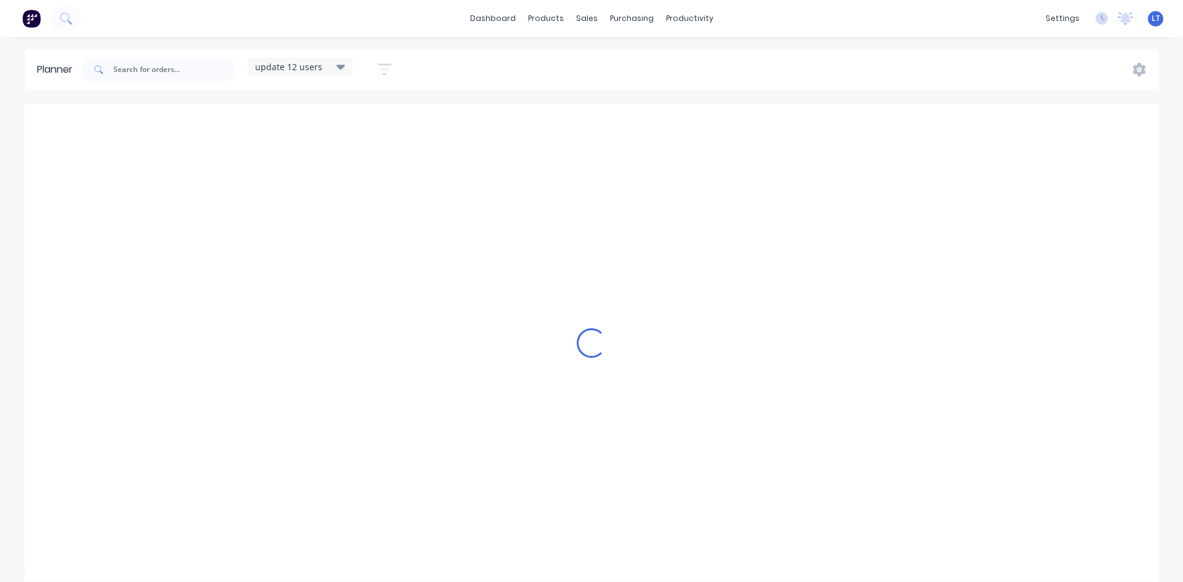
scroll to position [0, 1]
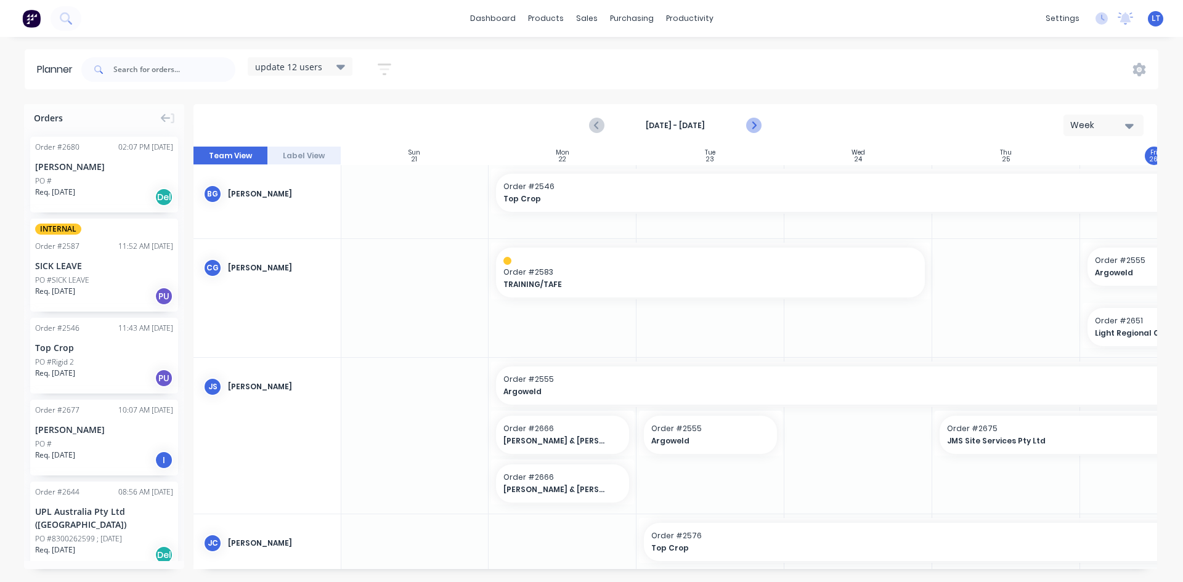
click at [751, 123] on icon "Next page" at bounding box center [753, 125] width 15 height 15
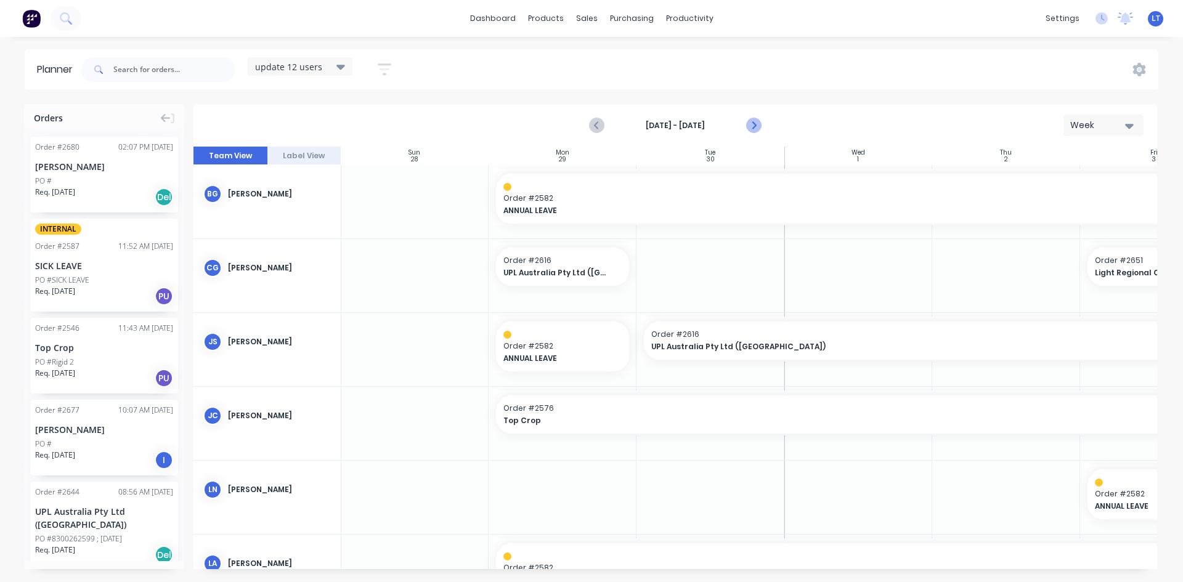
click at [751, 123] on icon "Next page" at bounding box center [753, 125] width 15 height 15
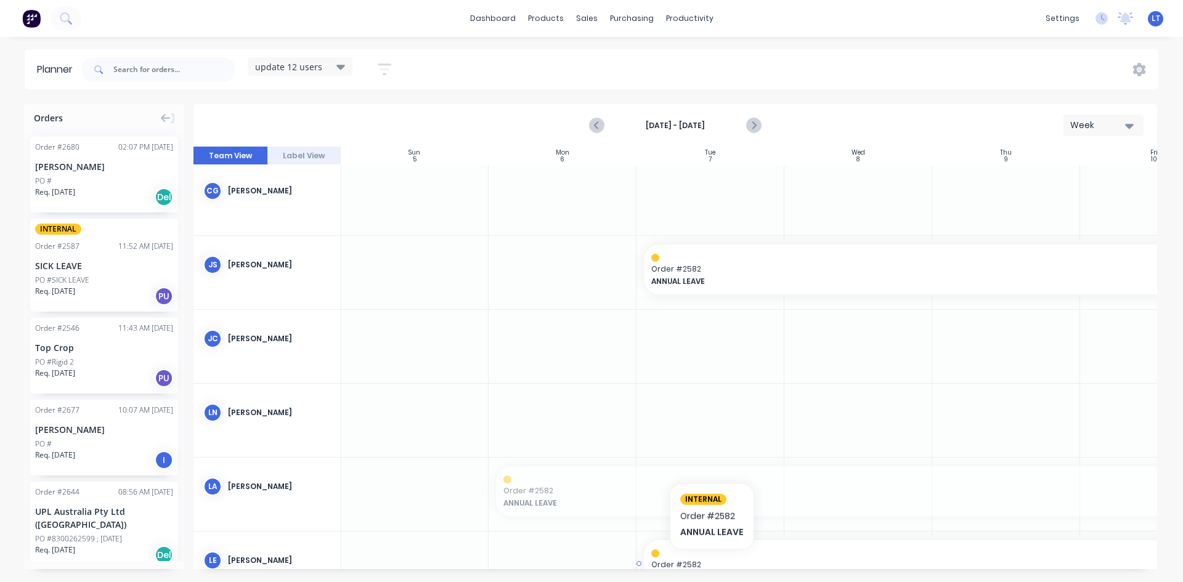
drag, startPoint x: 699, startPoint y: 564, endPoint x: 788, endPoint y: 566, distance: 88.8
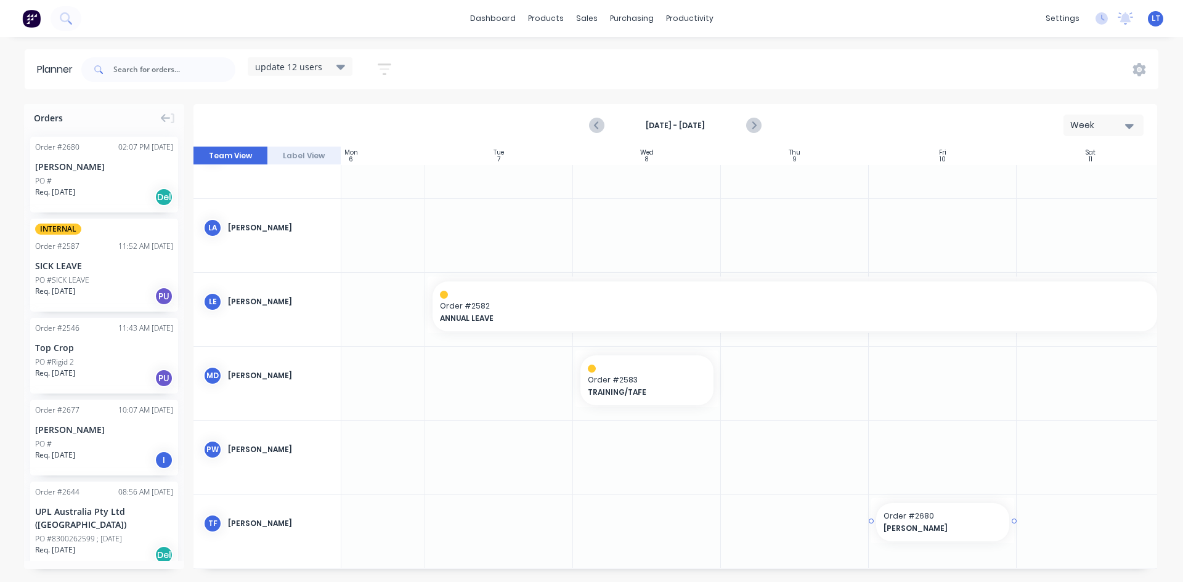
scroll to position [349, 212]
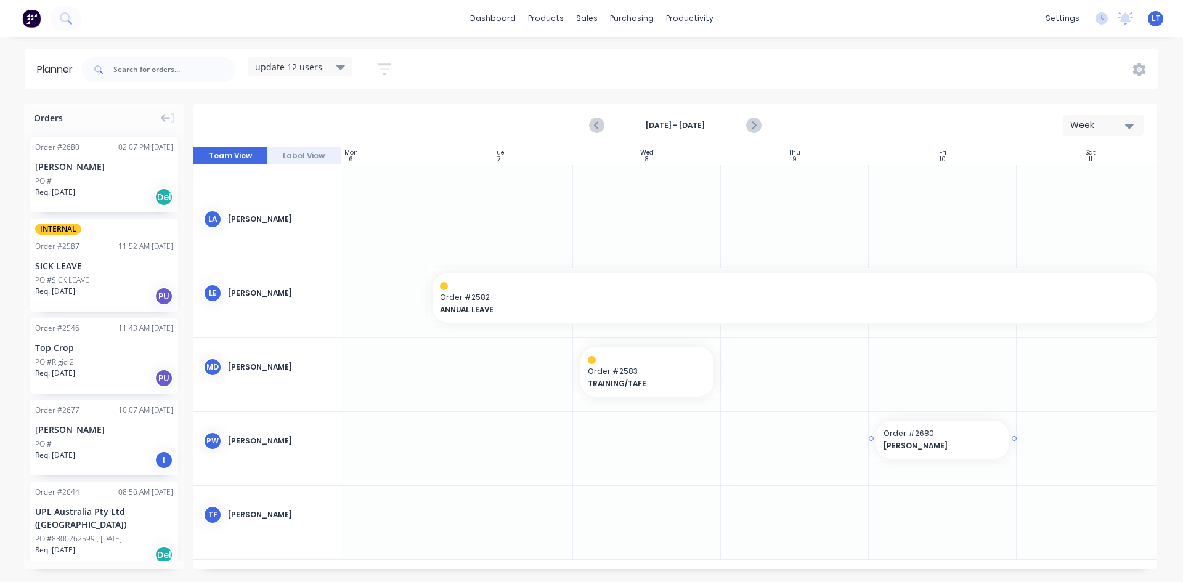
drag, startPoint x: 83, startPoint y: 178, endPoint x: 928, endPoint y: 468, distance: 893.8
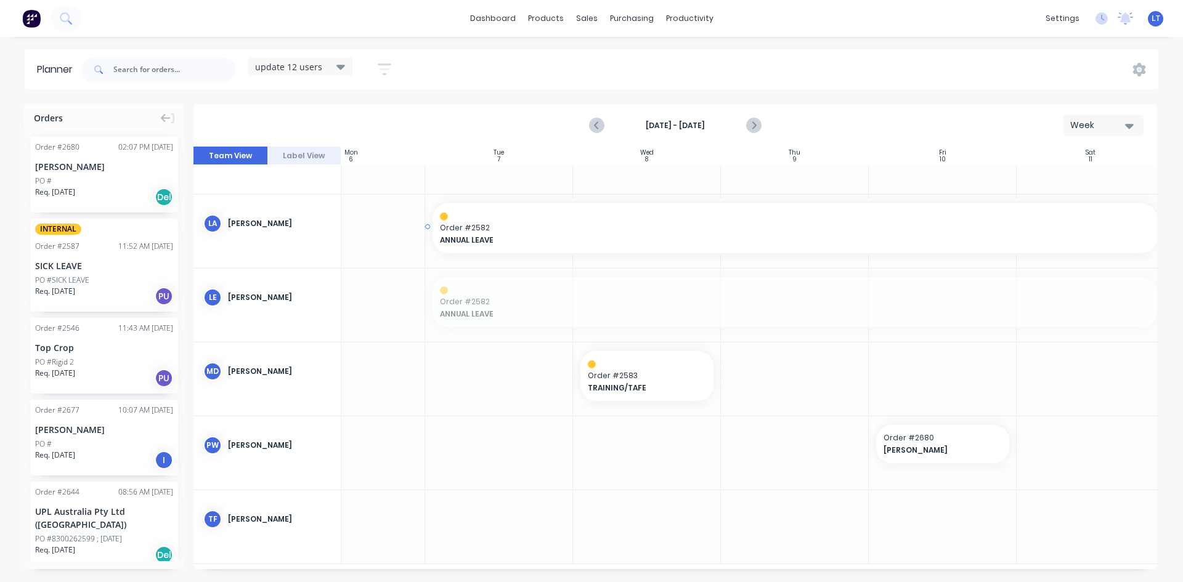
drag, startPoint x: 526, startPoint y: 303, endPoint x: 524, endPoint y: 240, distance: 62.9
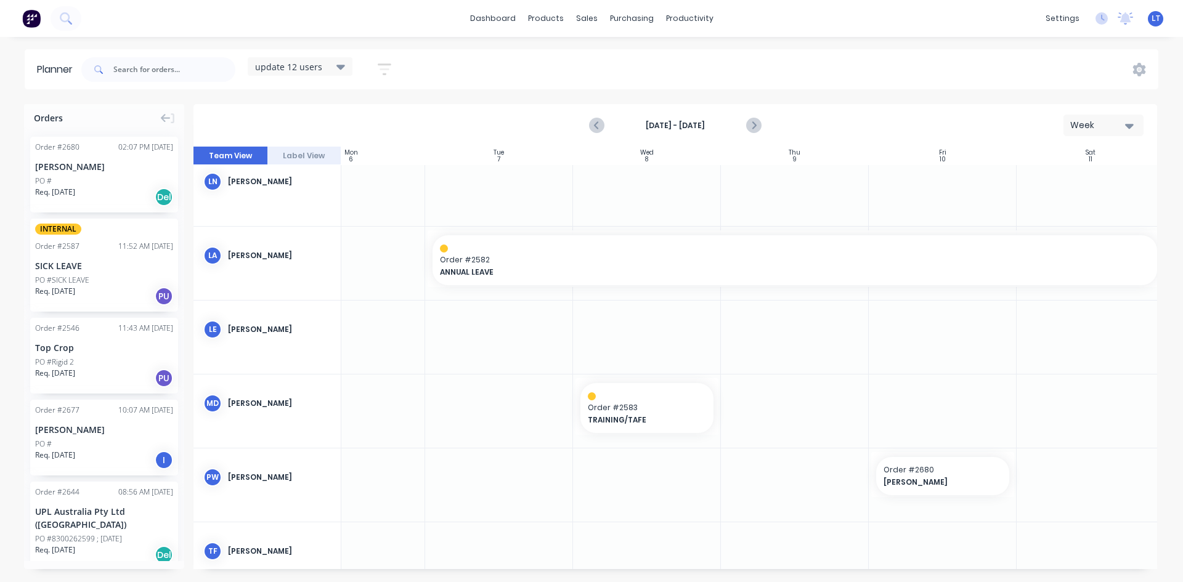
scroll to position [349, 212]
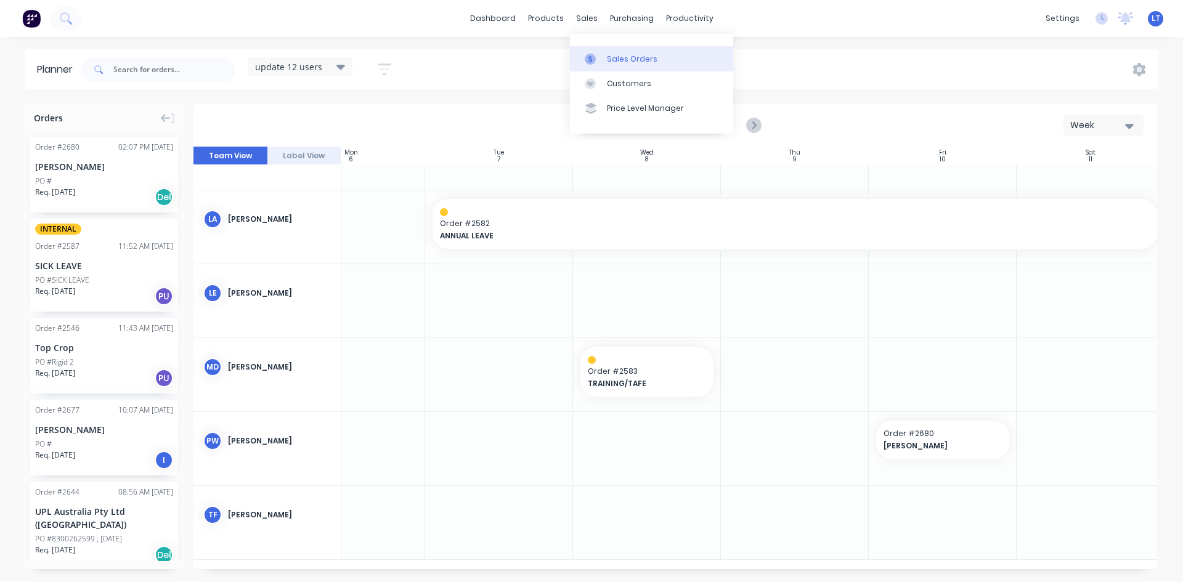
click at [621, 56] on div "Sales Orders" at bounding box center [632, 59] width 51 height 11
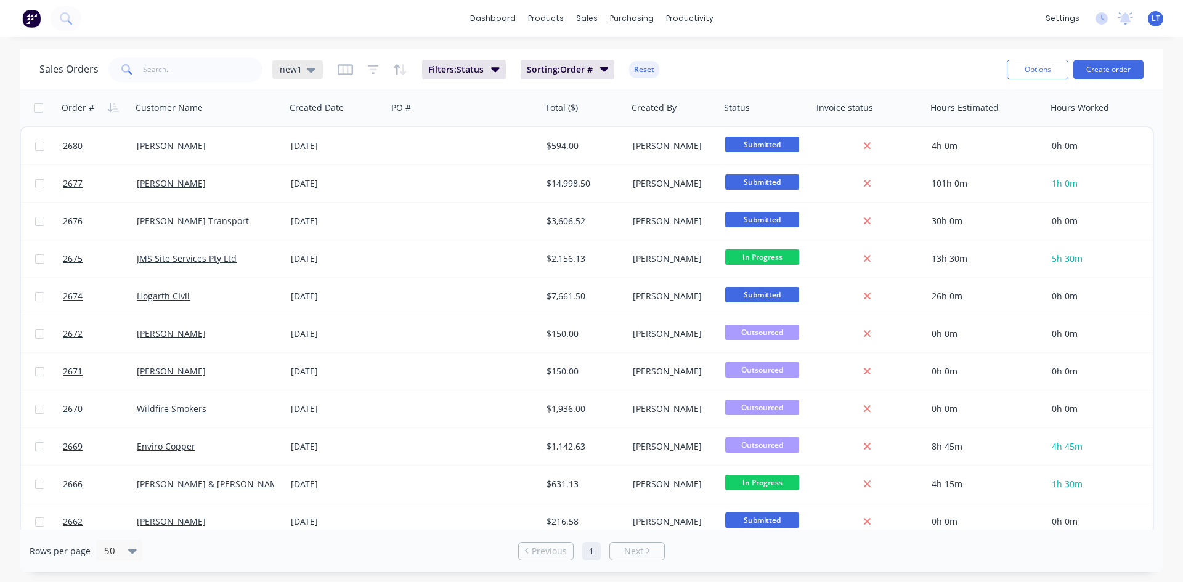
click at [307, 68] on icon at bounding box center [311, 70] width 9 height 5
click at [319, 250] on button "Quotes Only" at bounding box center [346, 249] width 141 height 14
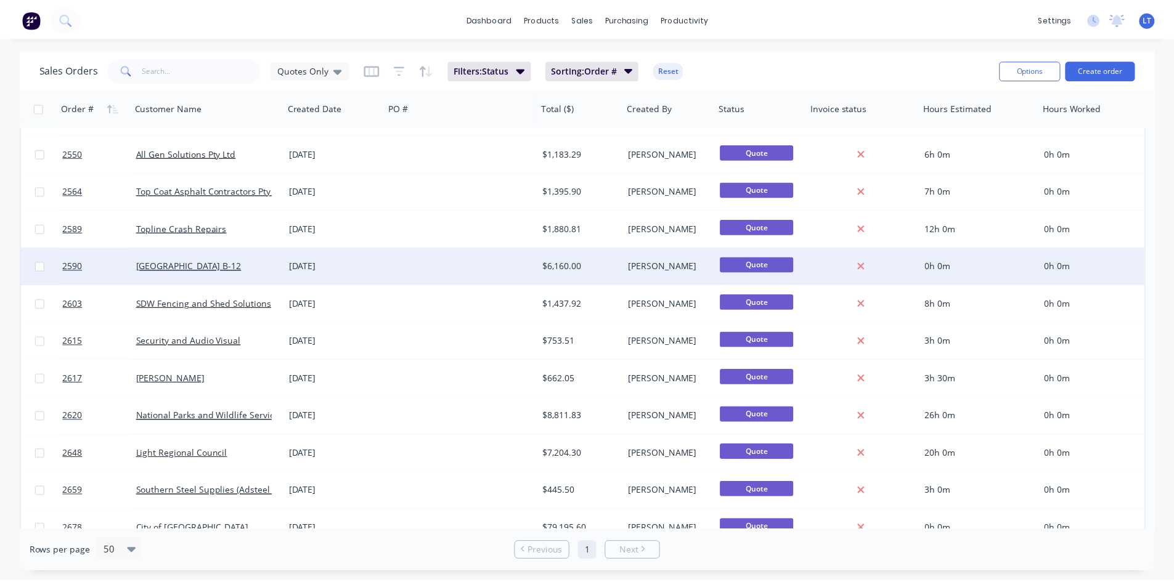
scroll to position [47, 0]
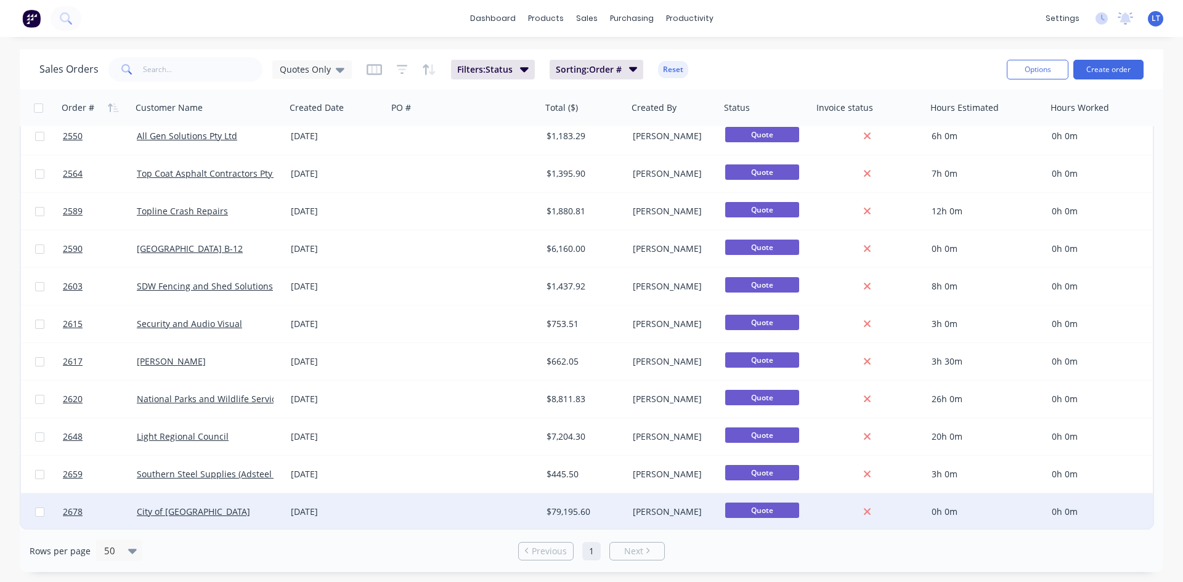
click at [430, 510] on div at bounding box center [465, 512] width 154 height 37
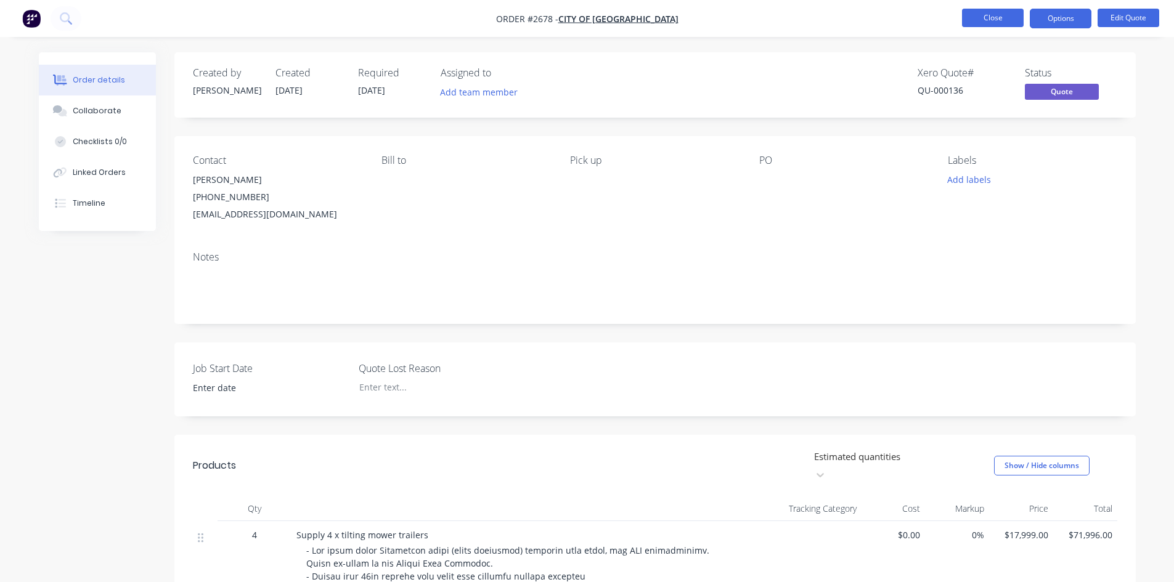
click at [983, 18] on button "Close" at bounding box center [993, 18] width 62 height 18
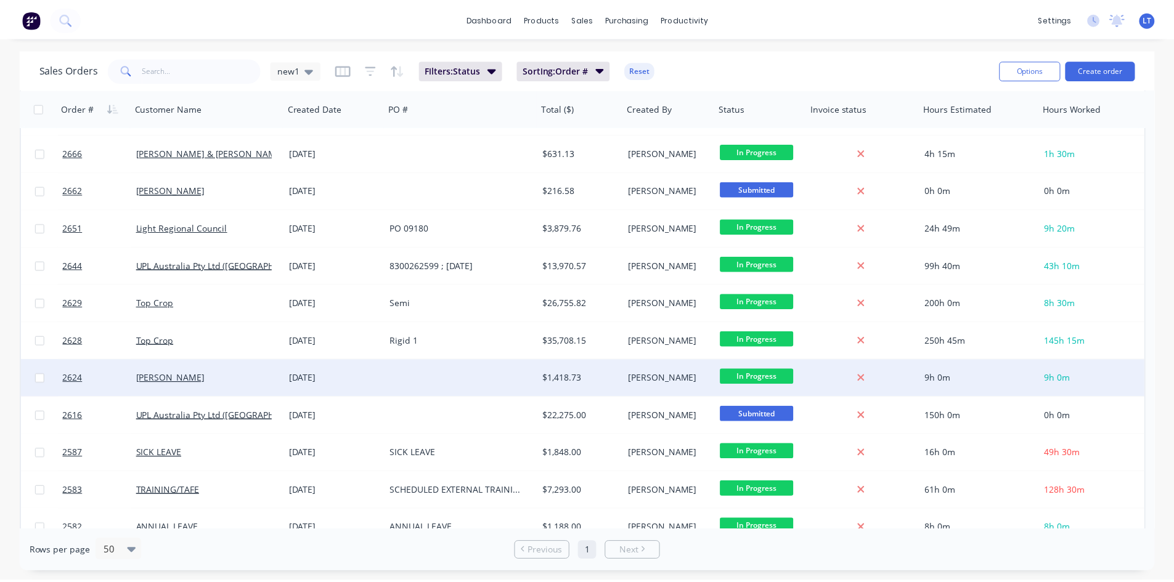
scroll to position [303, 0]
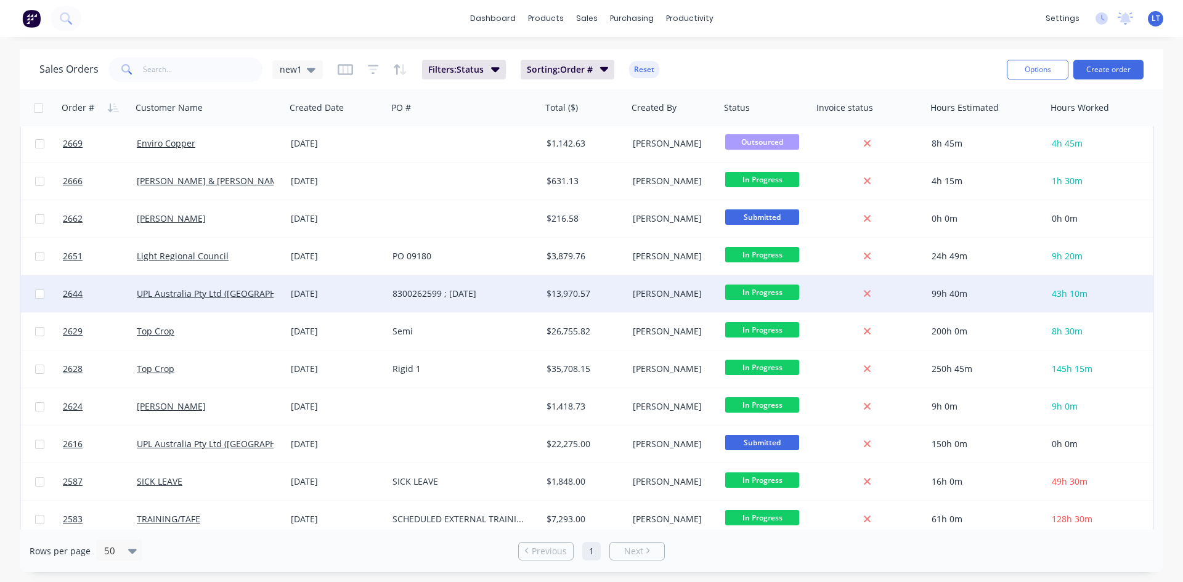
click at [840, 298] on div at bounding box center [867, 293] width 99 height 11
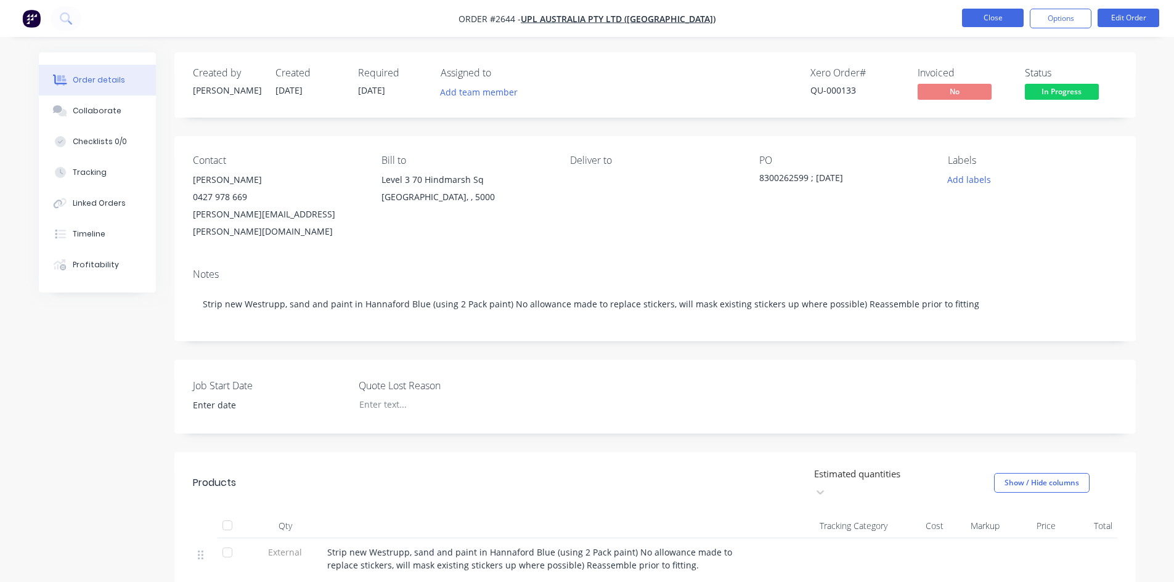
click at [978, 15] on button "Close" at bounding box center [993, 18] width 62 height 18
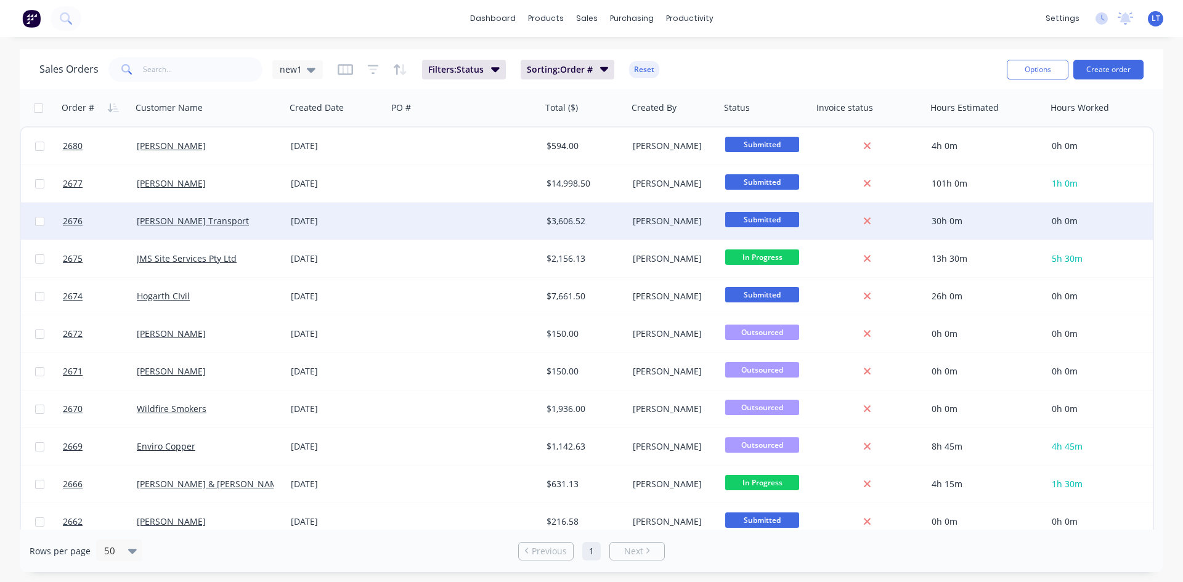
click at [419, 216] on div at bounding box center [465, 221] width 154 height 37
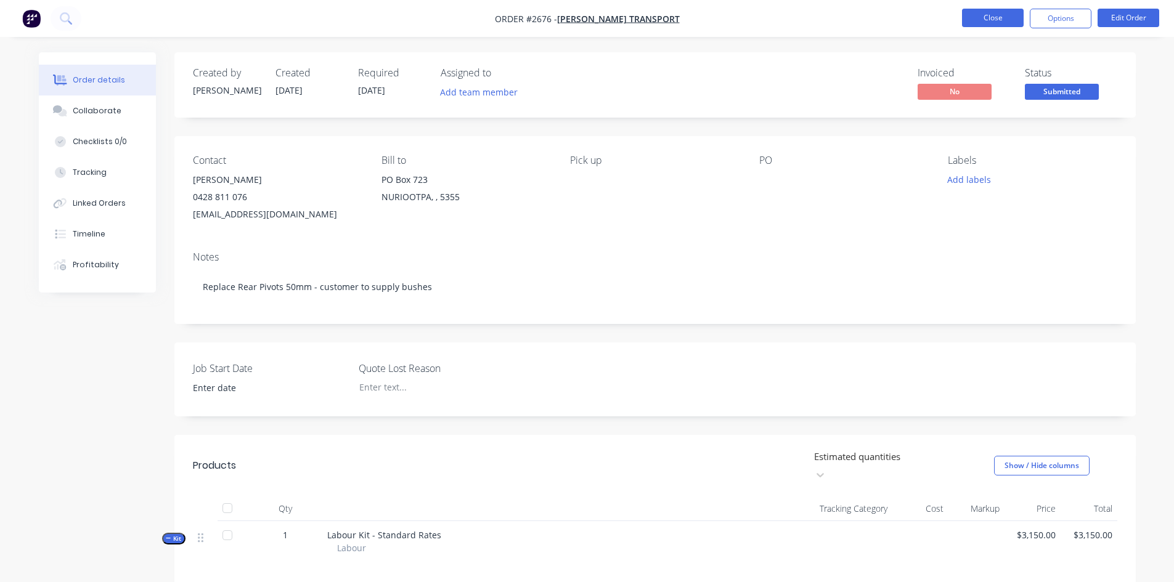
click at [1000, 24] on button "Close" at bounding box center [993, 18] width 62 height 18
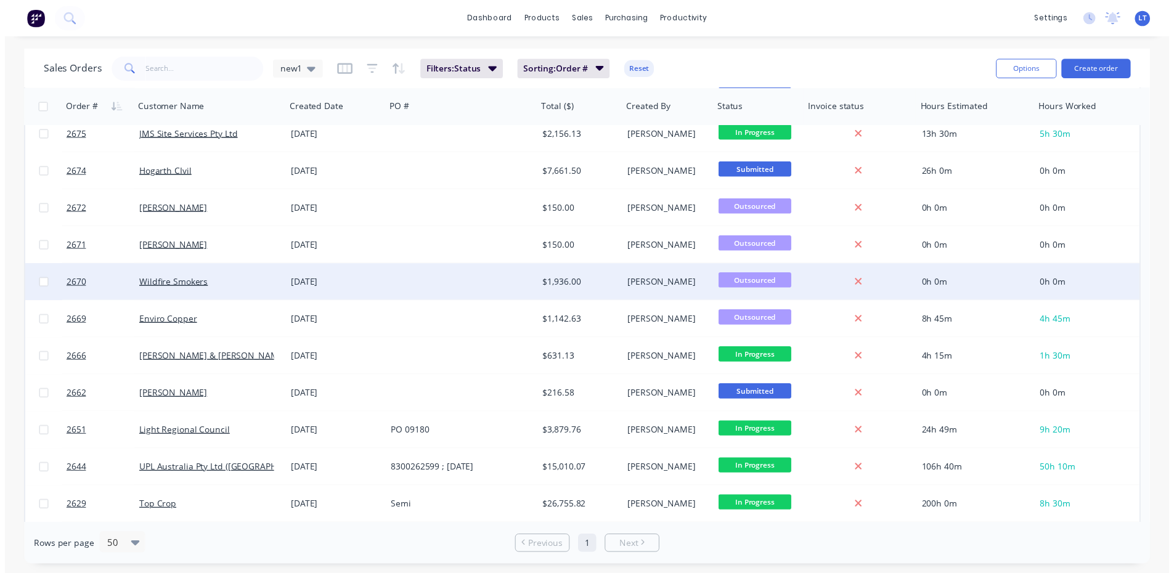
scroll to position [62, 0]
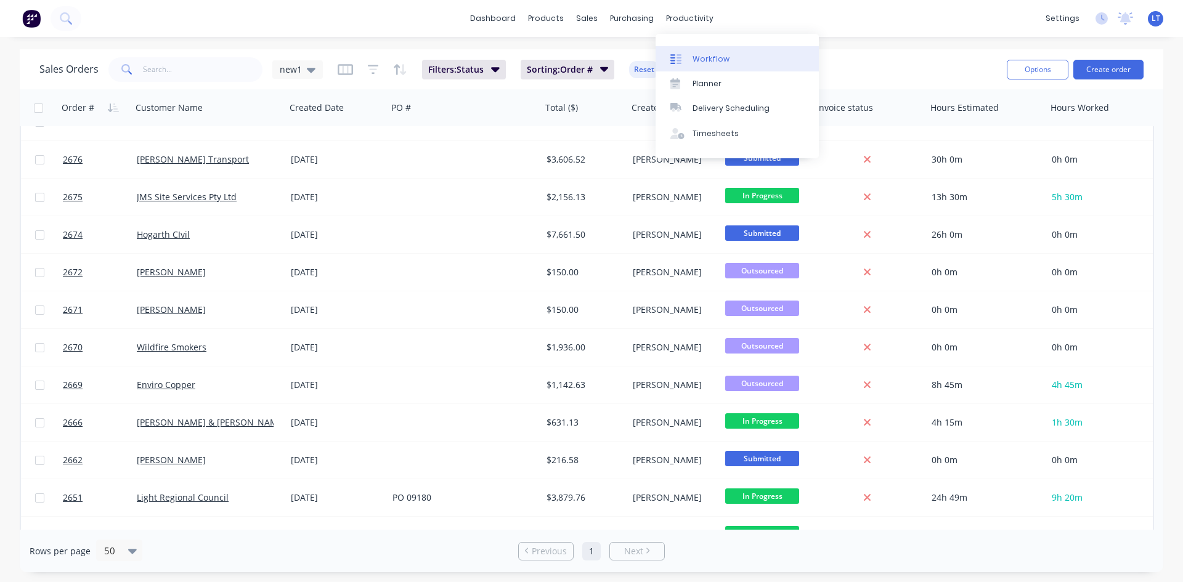
click at [693, 54] on div "Workflow" at bounding box center [711, 59] width 37 height 11
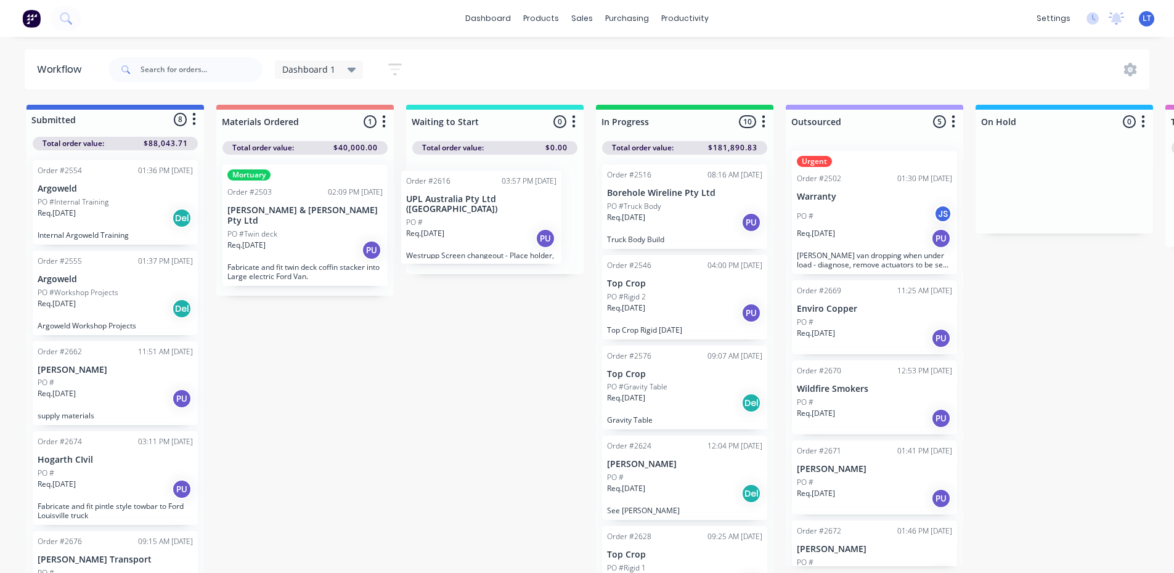
drag, startPoint x: 113, startPoint y: 404, endPoint x: 486, endPoint y: 232, distance: 410.8
click at [486, 232] on div "Submitted 8 Status colour #4169E1 hex #4169E1 Save Cancel Summaries Total order…" at bounding box center [1018, 342] width 2055 height 475
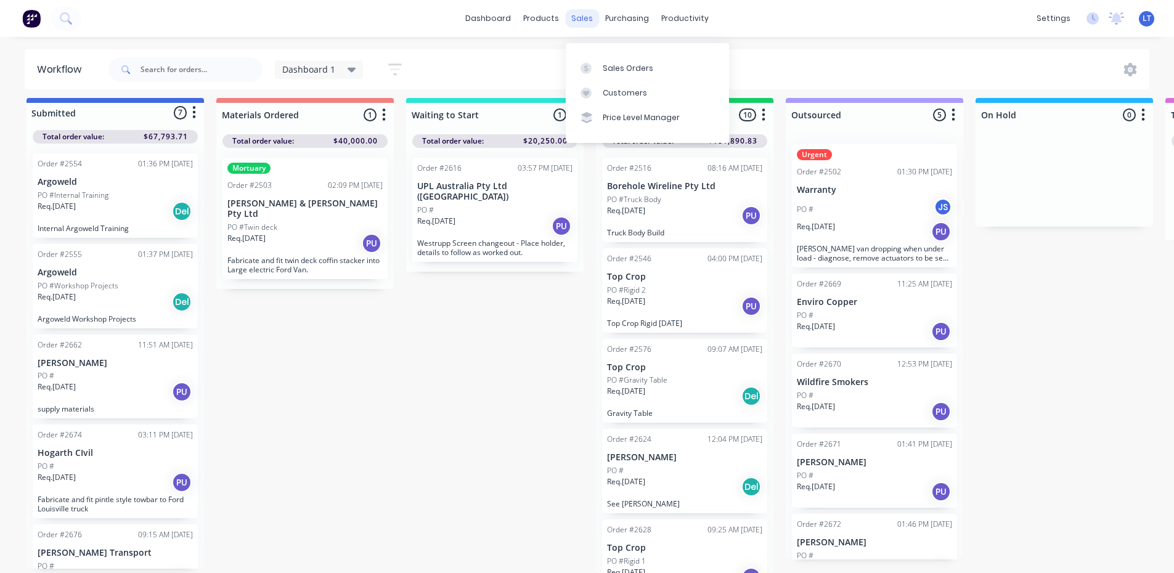
click at [576, 20] on div "sales" at bounding box center [582, 18] width 34 height 18
click at [609, 63] on div "Sales Orders" at bounding box center [628, 68] width 51 height 11
